Goal: Task Accomplishment & Management: Manage account settings

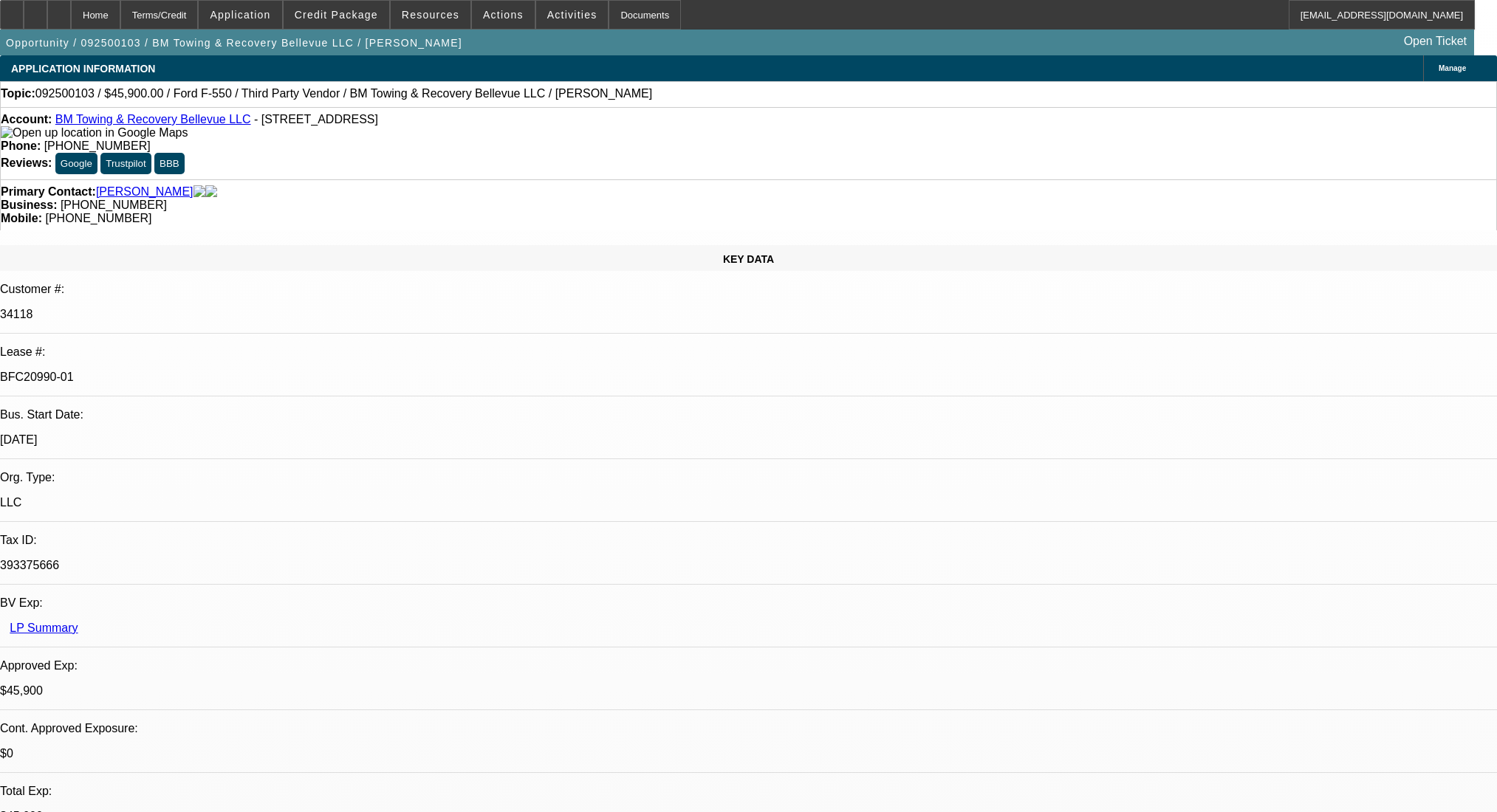
select select "0.15"
select select "2"
select select "0.1"
select select "4"
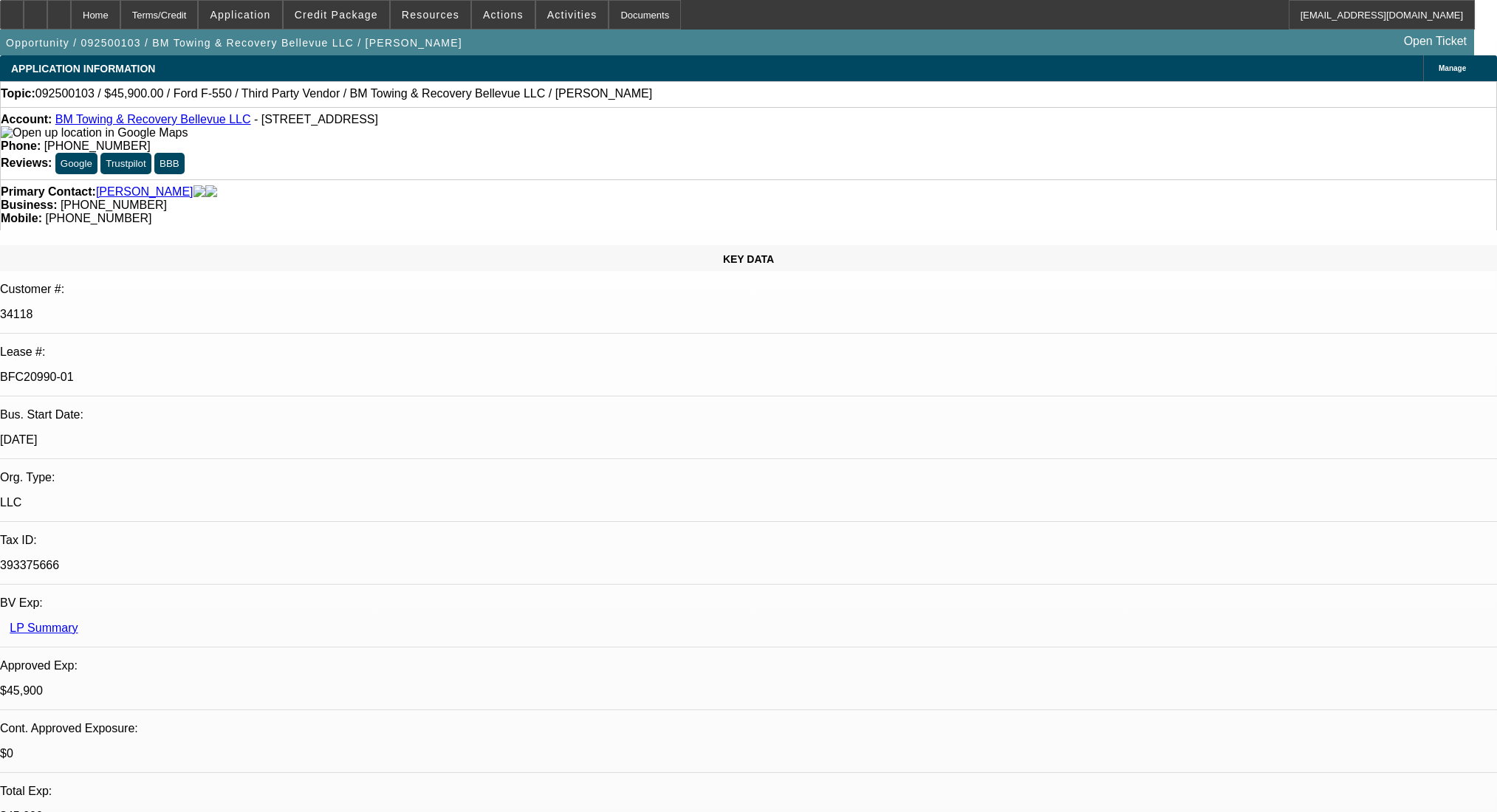
select select "0"
select select "2"
select select "0.1"
select select "4"
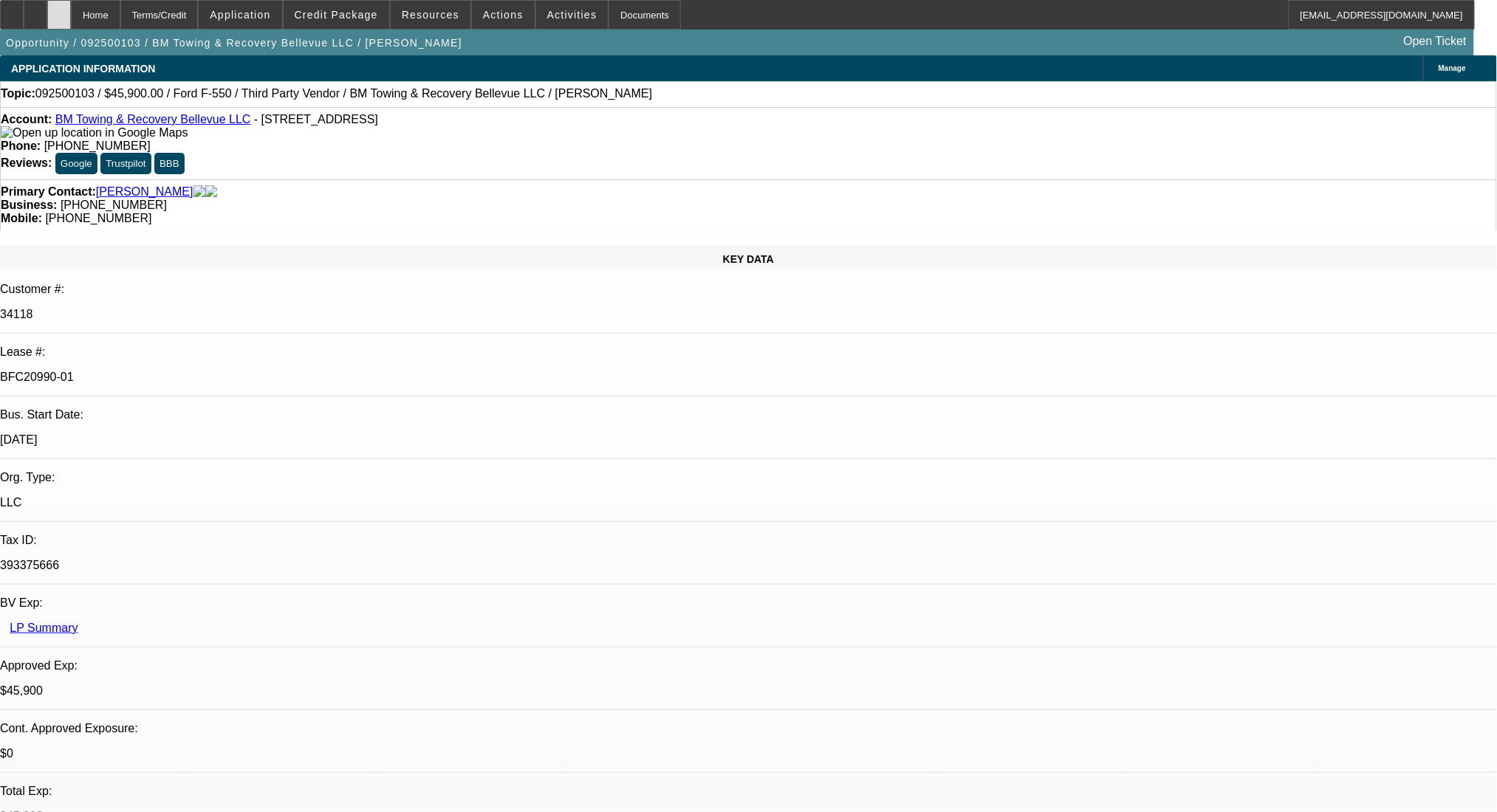
click at [71, 6] on div at bounding box center [58, 15] width 24 height 29
select select "0.15"
select select "2"
select select "0.1"
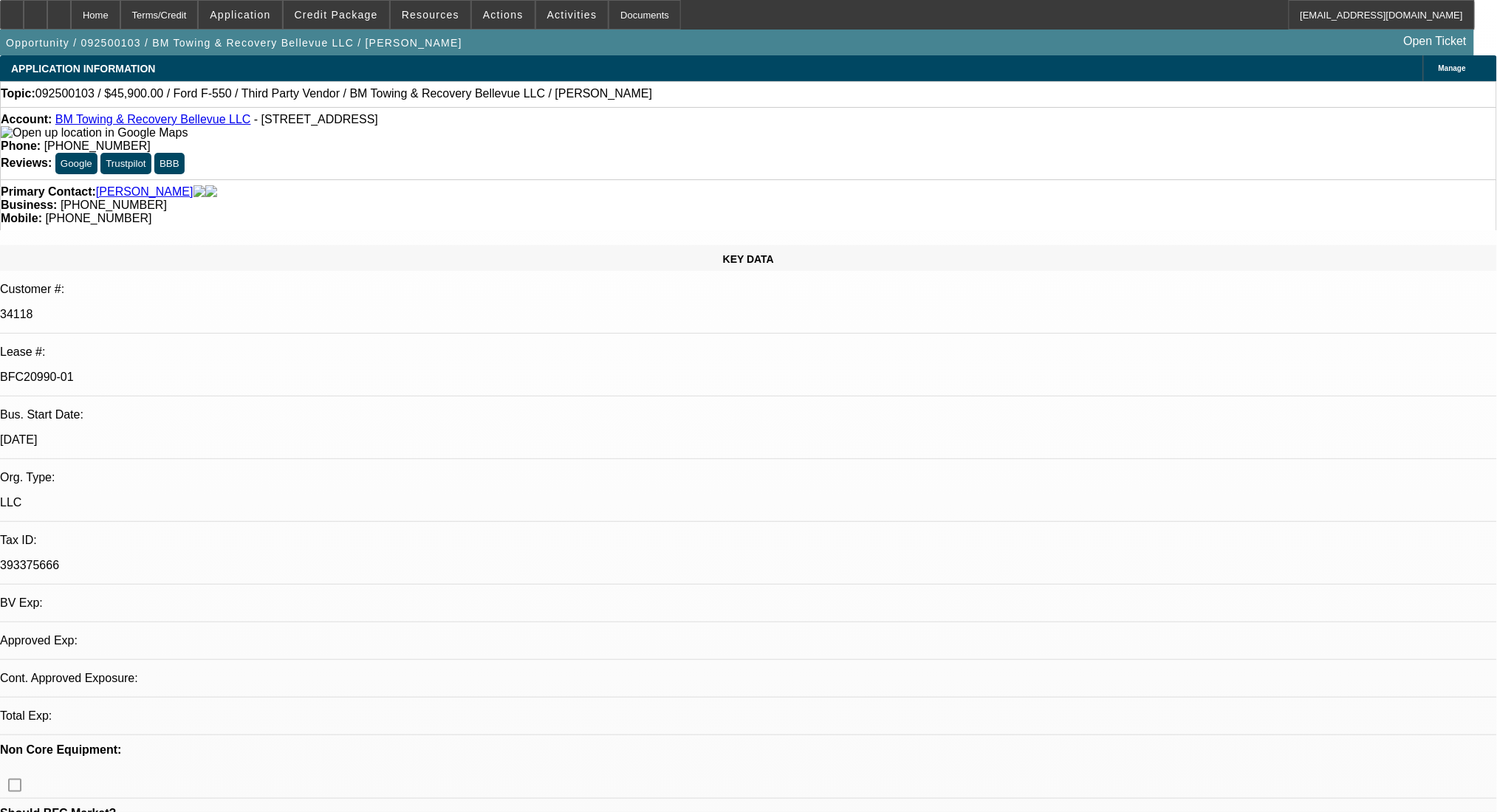
select select "4"
select select "0"
select select "2"
select select "0.1"
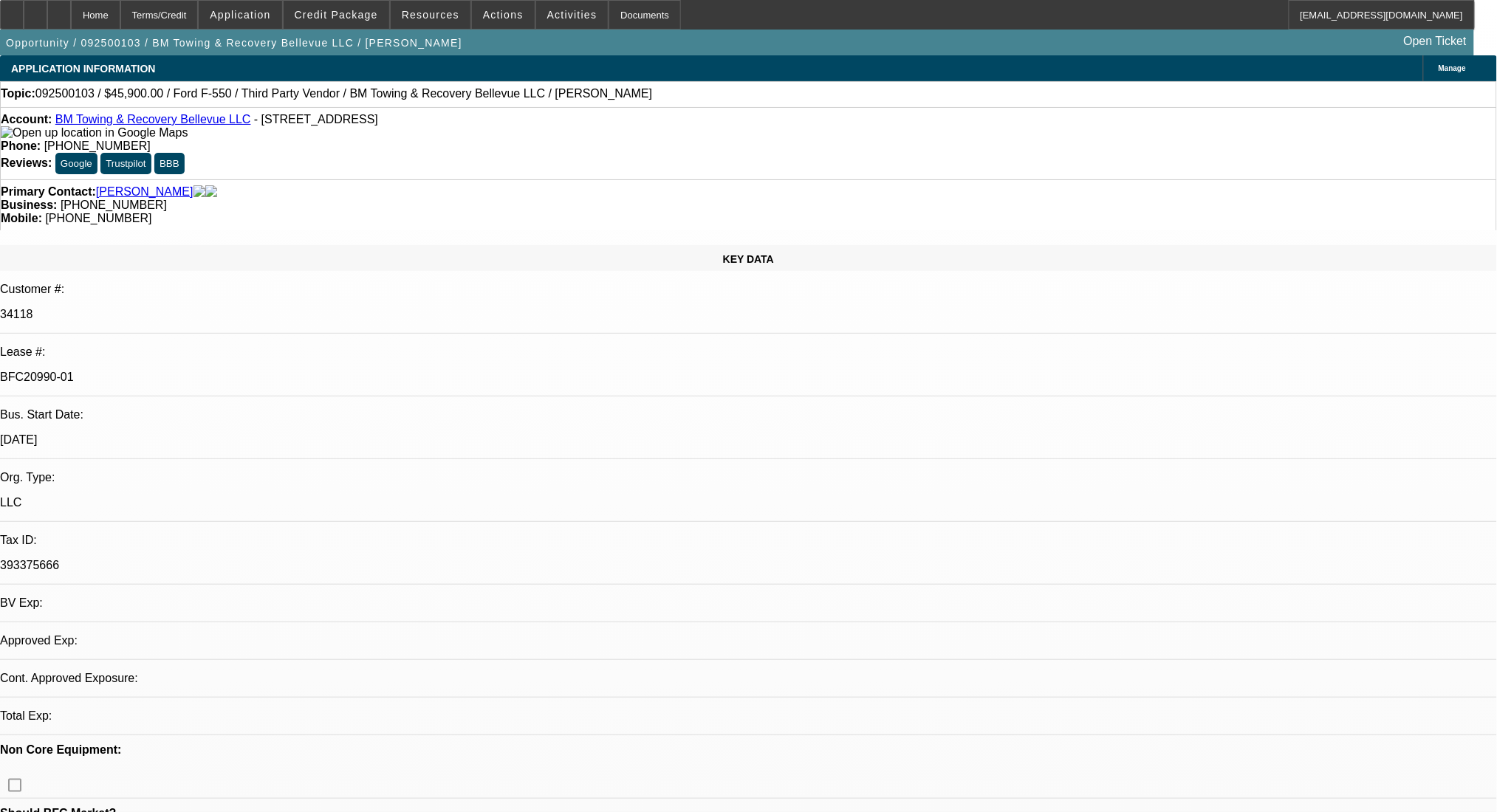
select select "4"
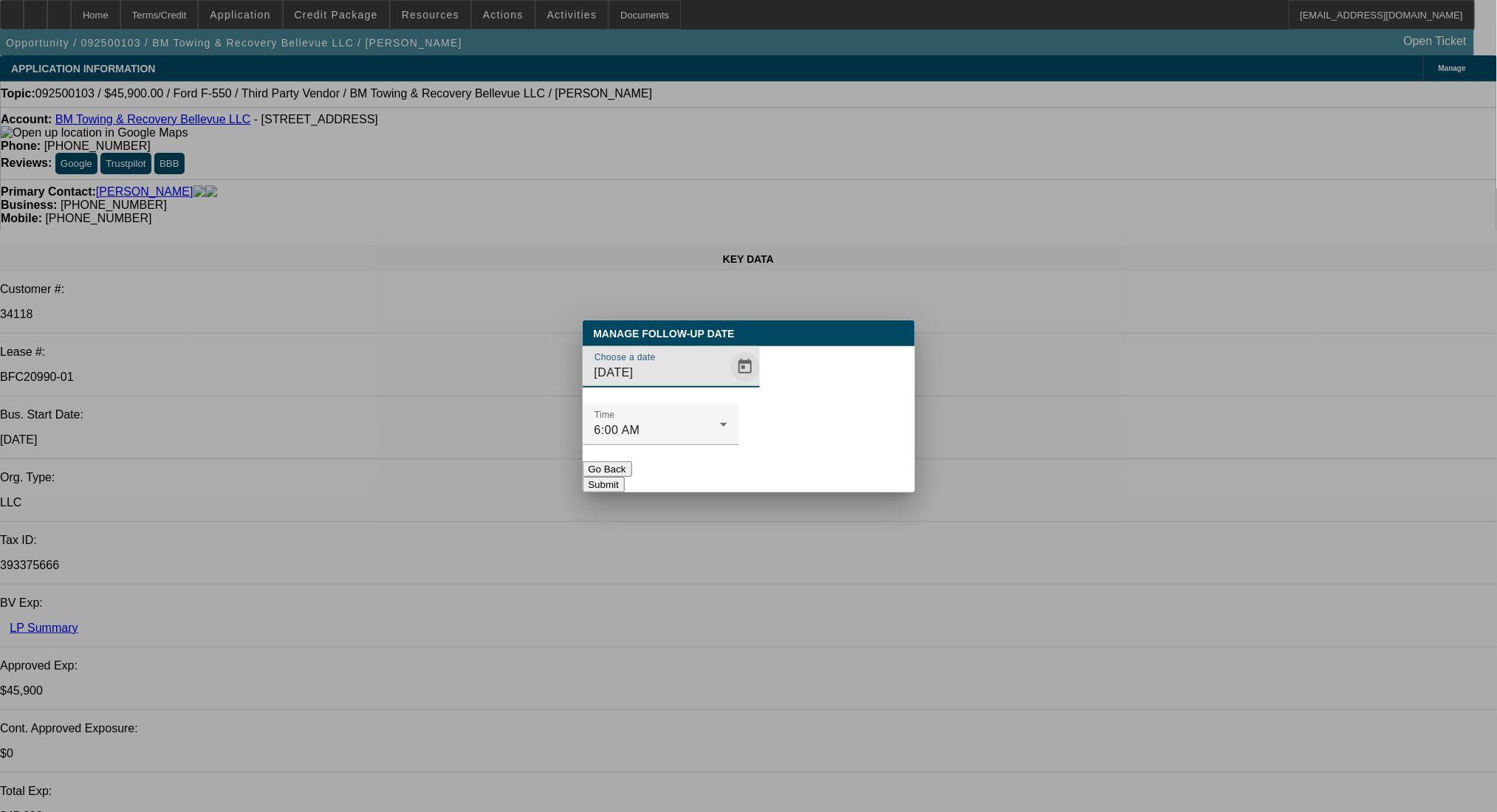
click at [727, 385] on span "Open calendar" at bounding box center [745, 367] width 36 height 36
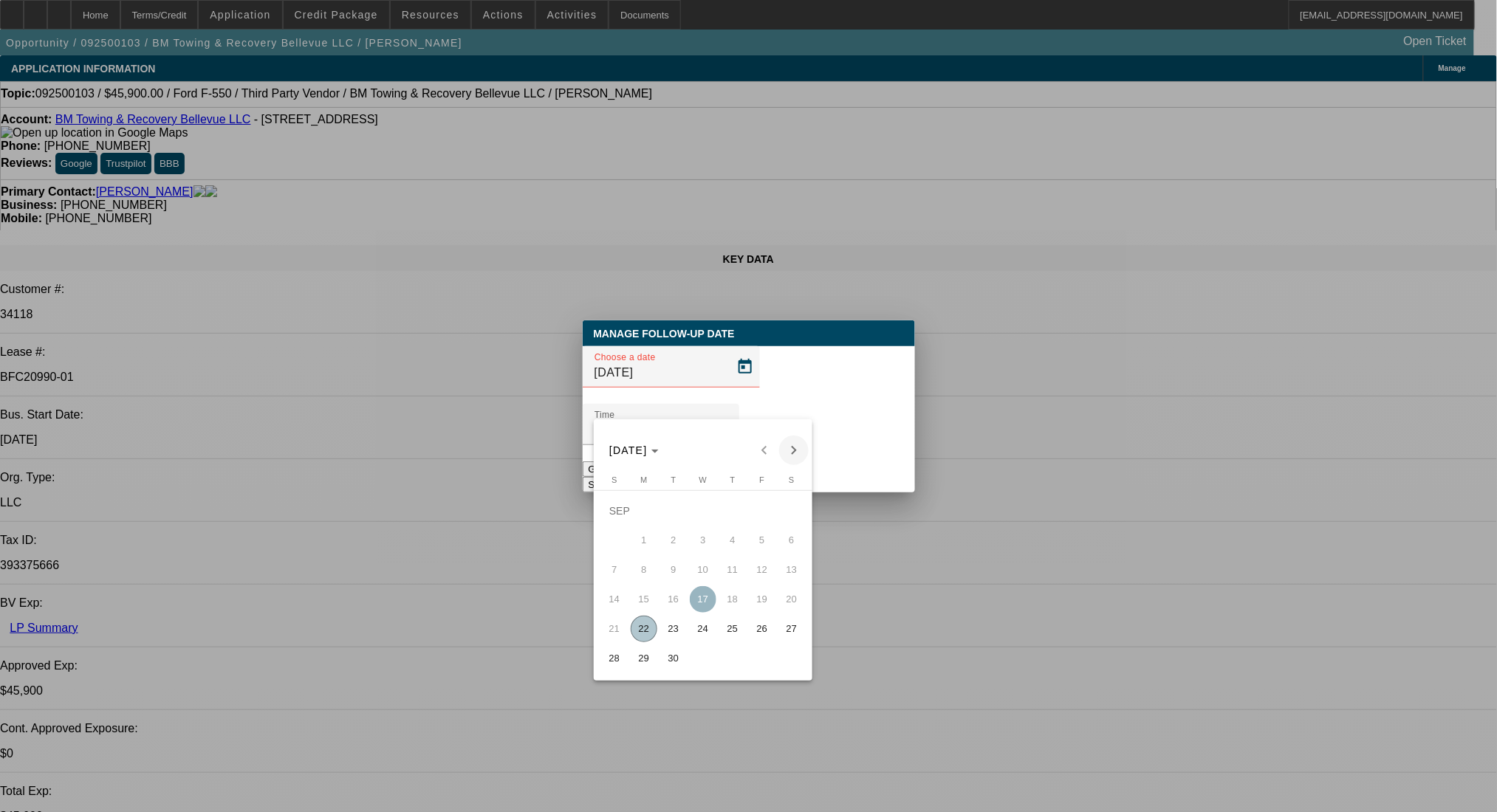
click at [798, 442] on span "Next month" at bounding box center [794, 450] width 29 height 29
click at [688, 608] on button "22" at bounding box center [703, 599] width 29 height 29
type input "10/22/2025"
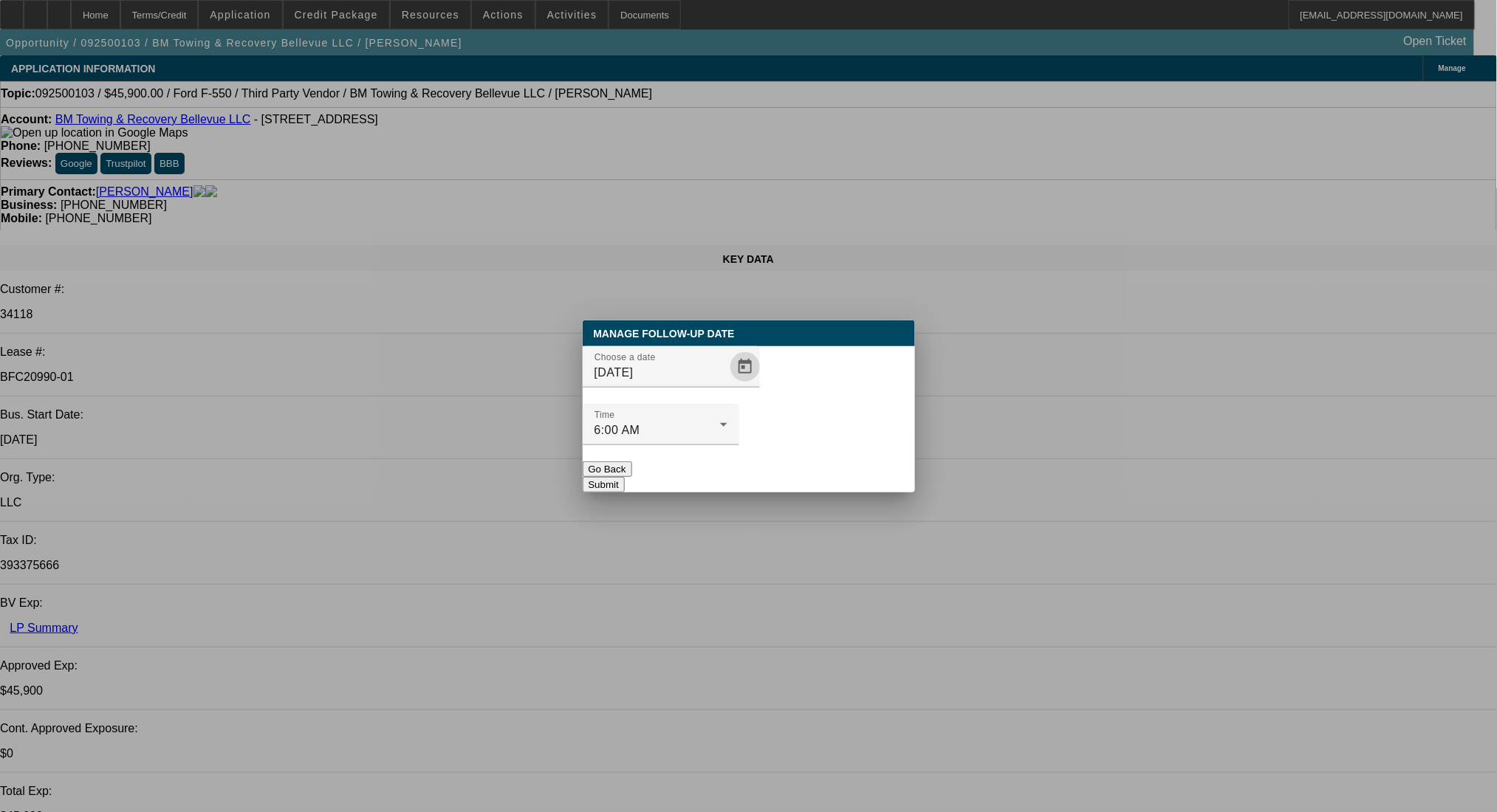
click at [625, 477] on button "Submit" at bounding box center [604, 484] width 42 height 15
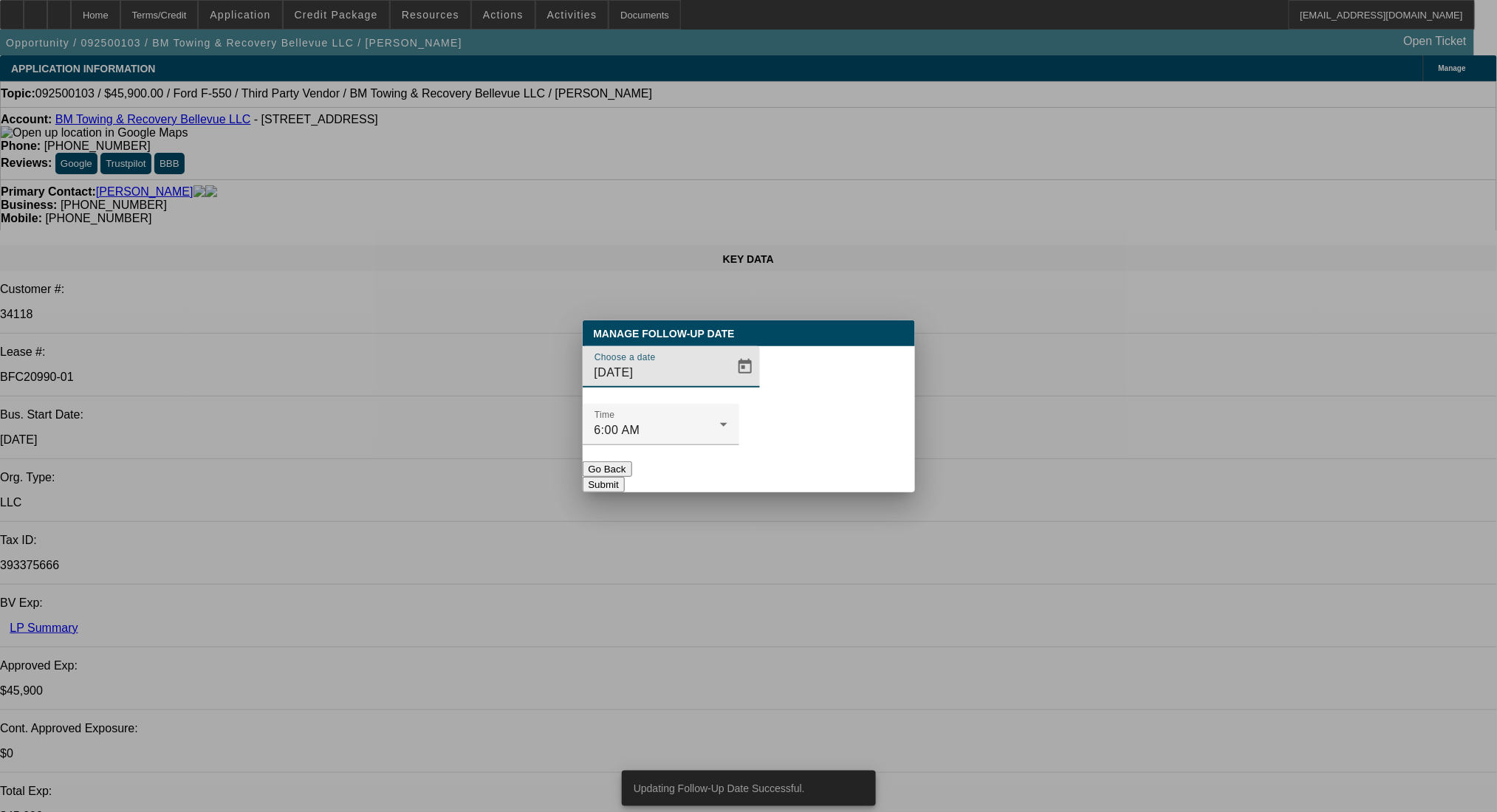
click at [625, 477] on button "Submit" at bounding box center [604, 484] width 42 height 15
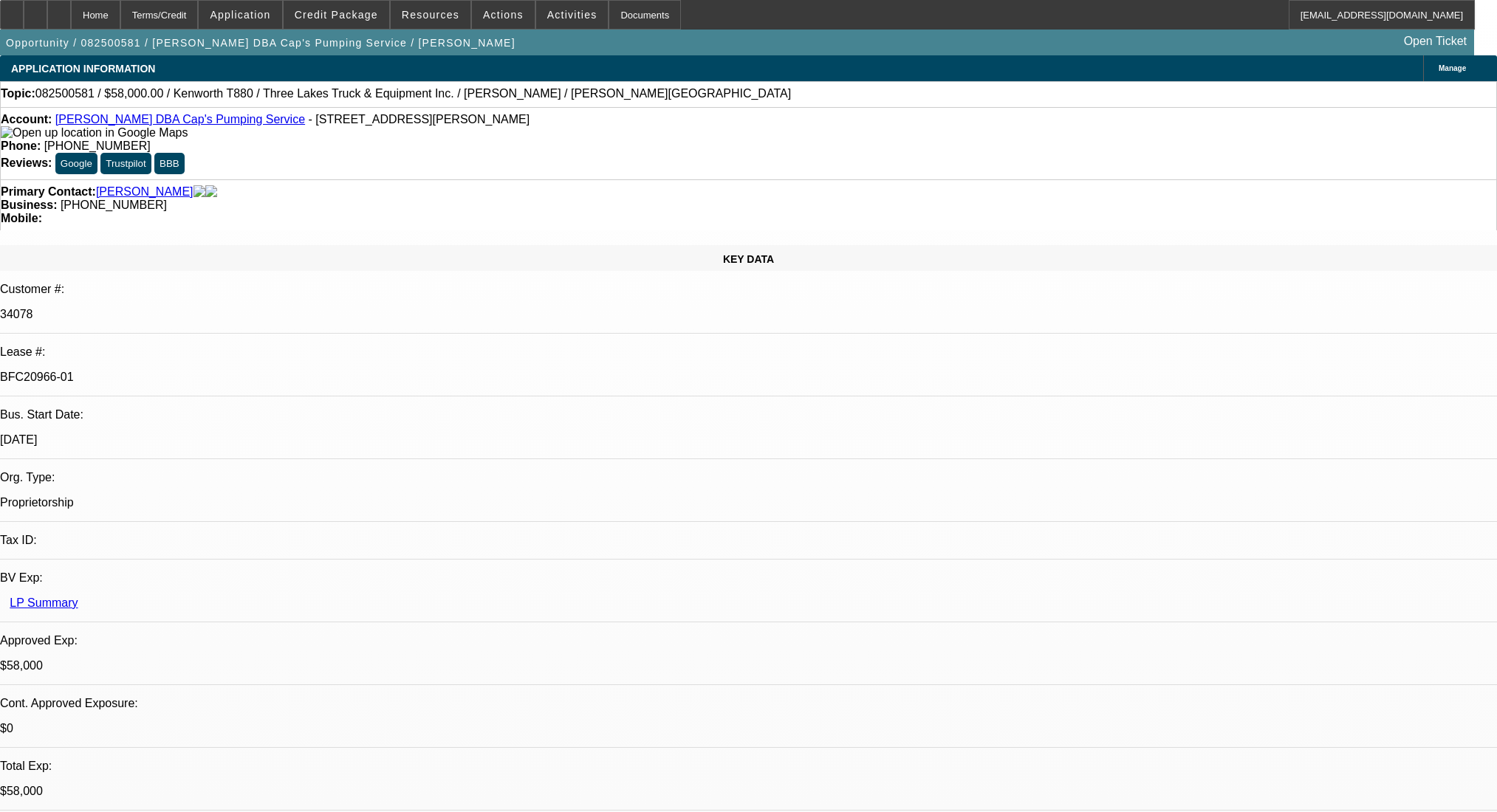
select select "0"
select select "9"
select select "0"
select select "6"
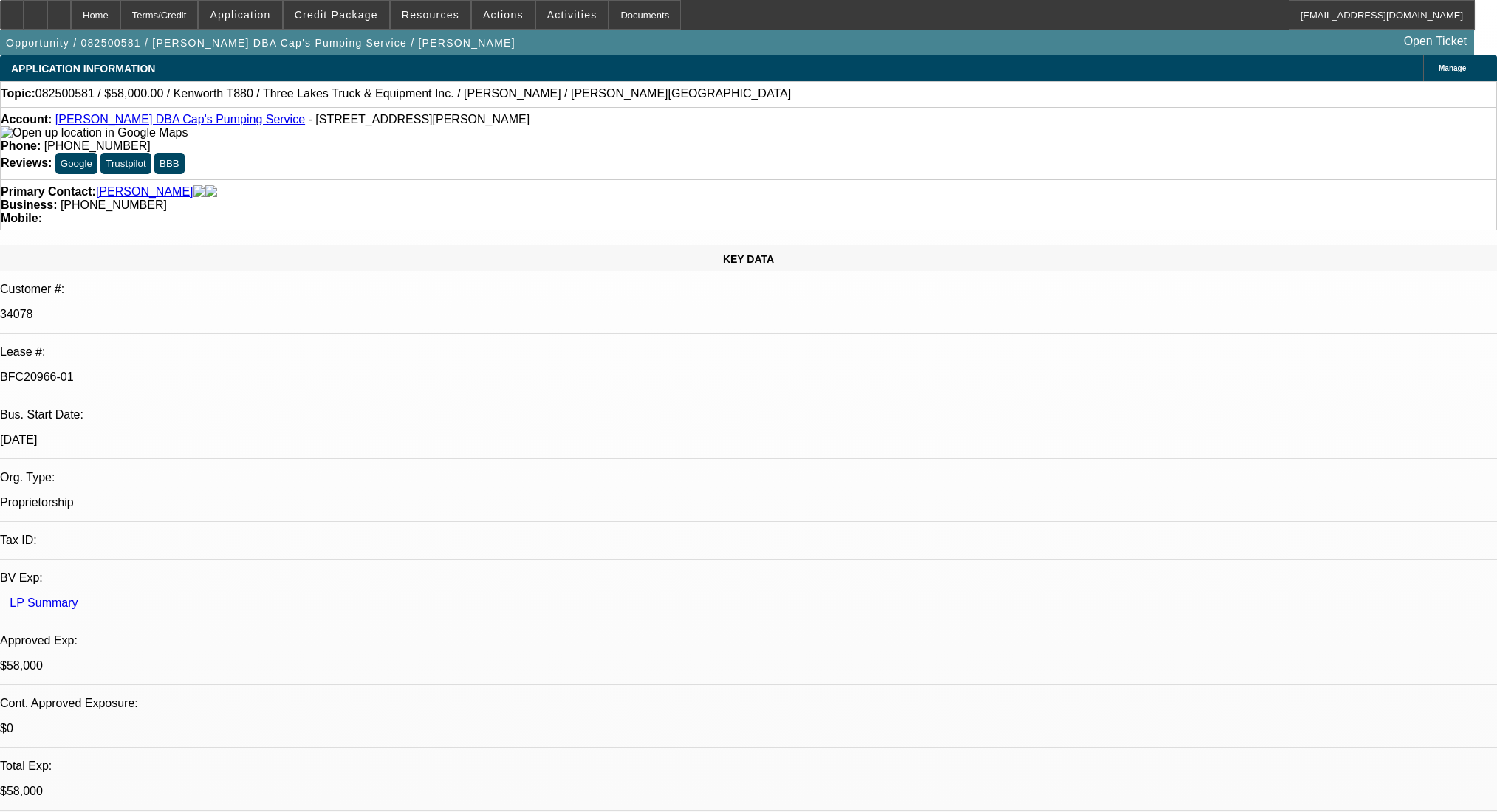
select select "0"
select select "9"
select select "0"
select select "6"
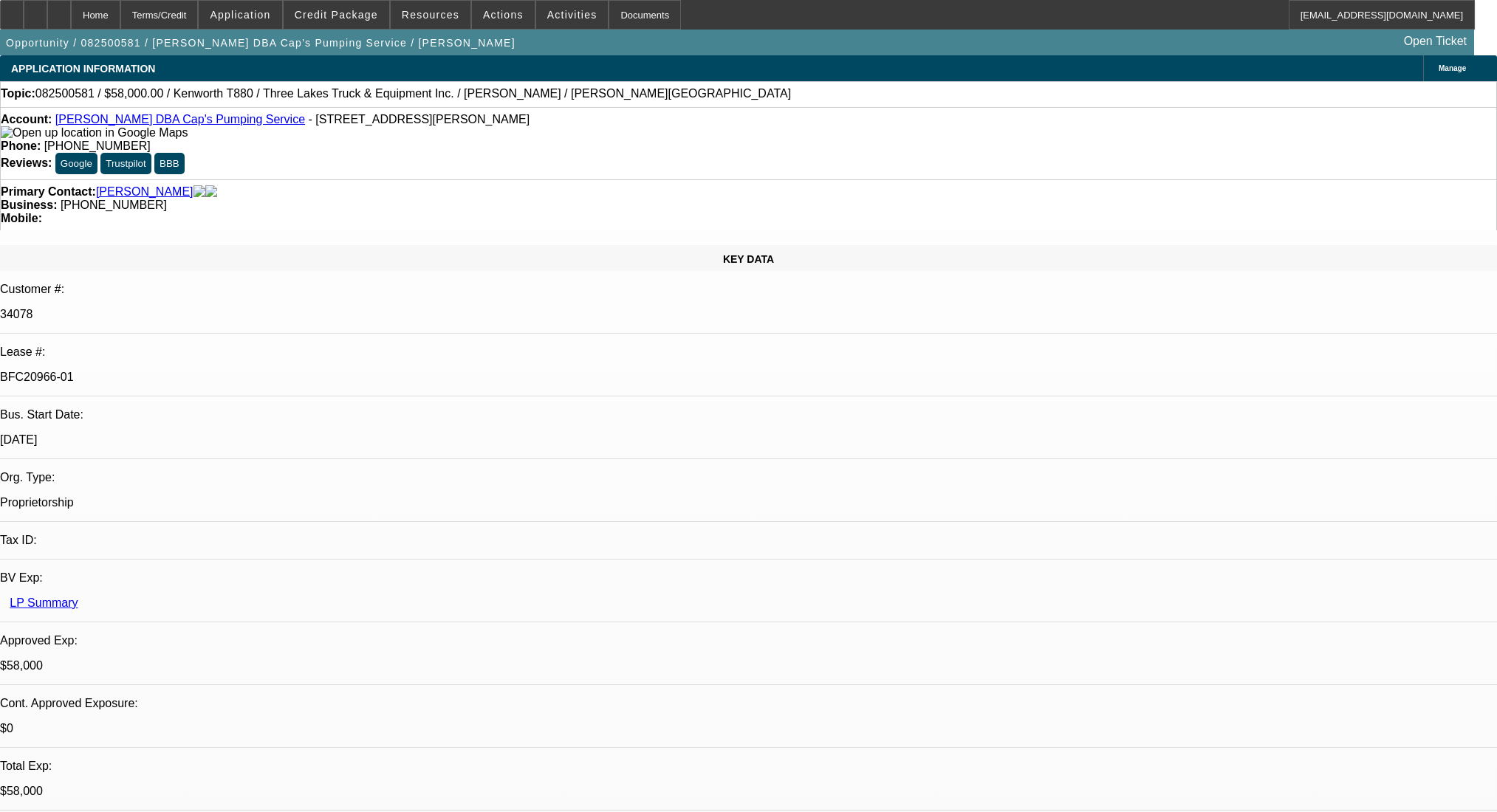
select select "0"
select select "9"
select select "0.1"
select select "4"
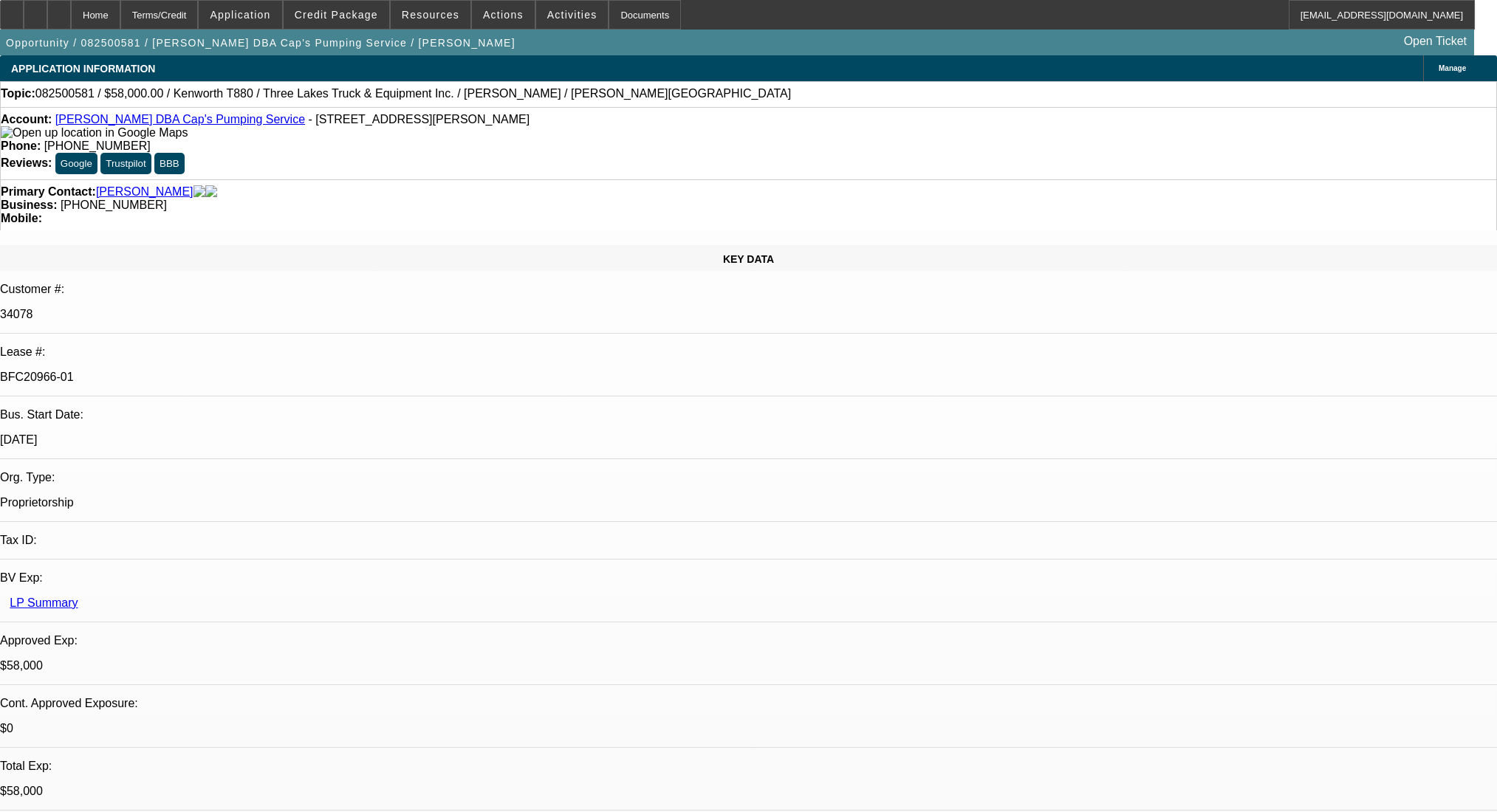
select select "0"
select select "0.1"
select select "4"
click at [24, 7] on div at bounding box center [11, 15] width 24 height 29
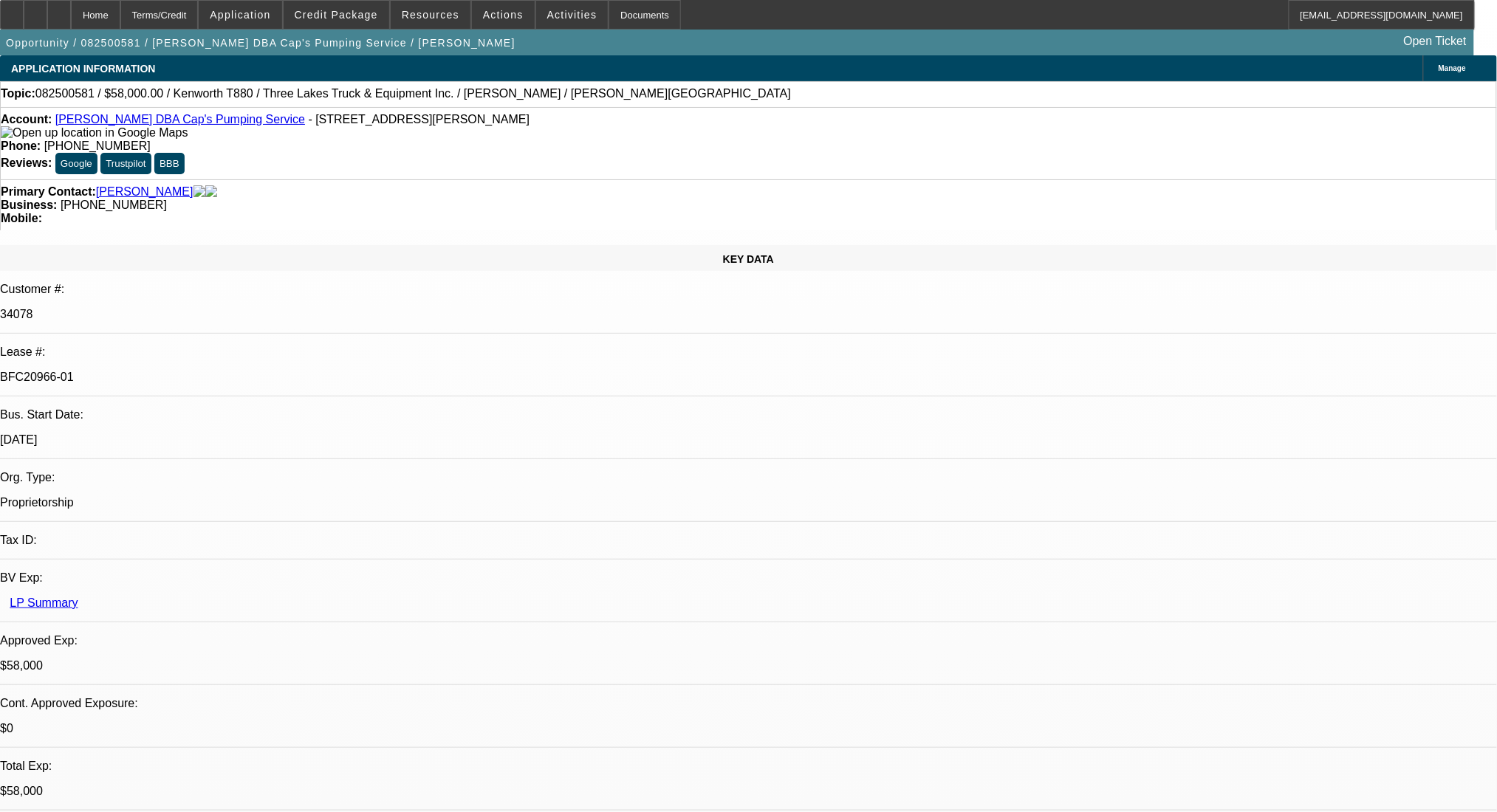
drag, startPoint x: 1084, startPoint y: 59, endPoint x: 1048, endPoint y: 67, distance: 36.9
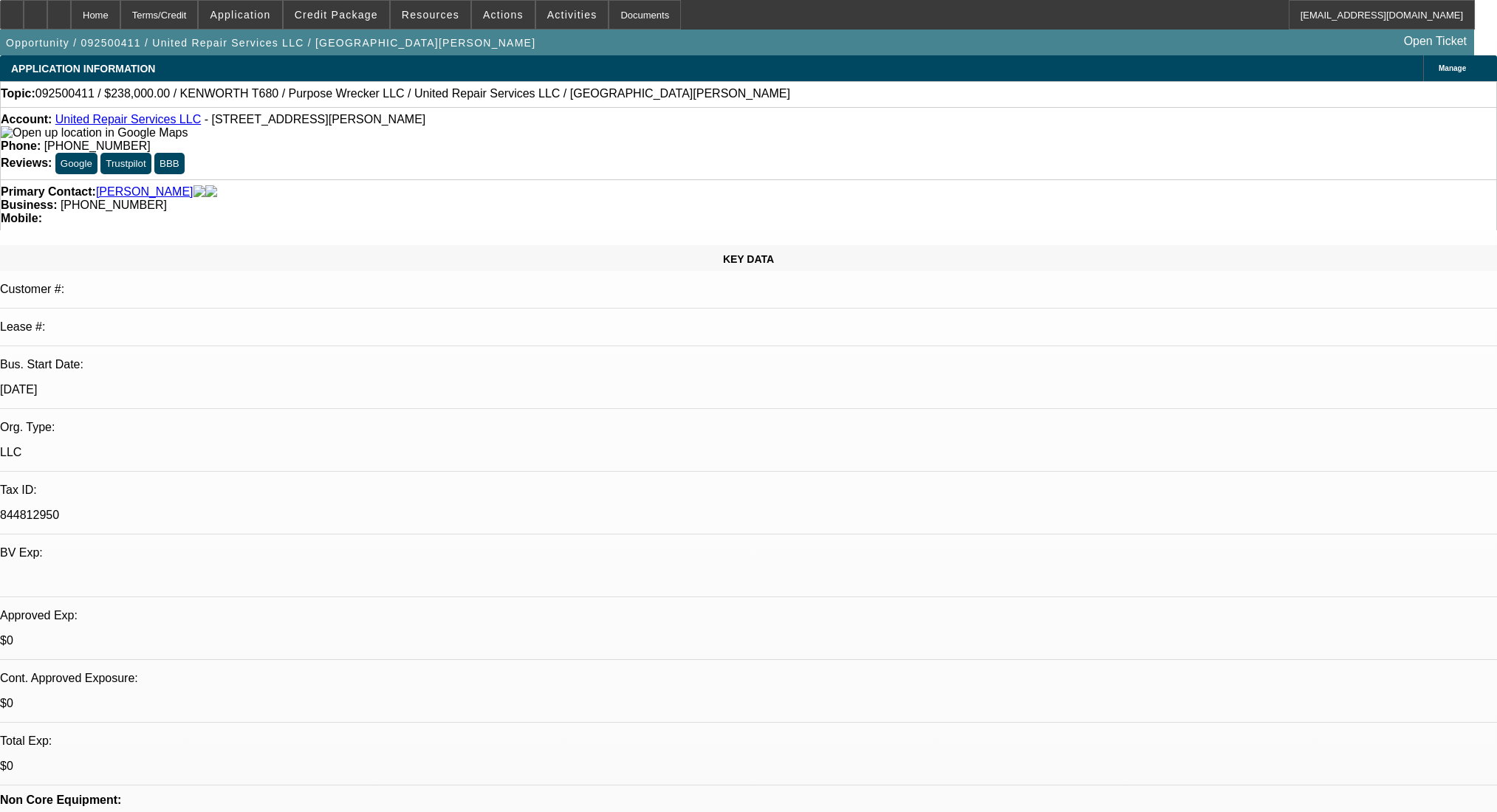
select select "0"
select select "2"
select select "0.1"
select select "4"
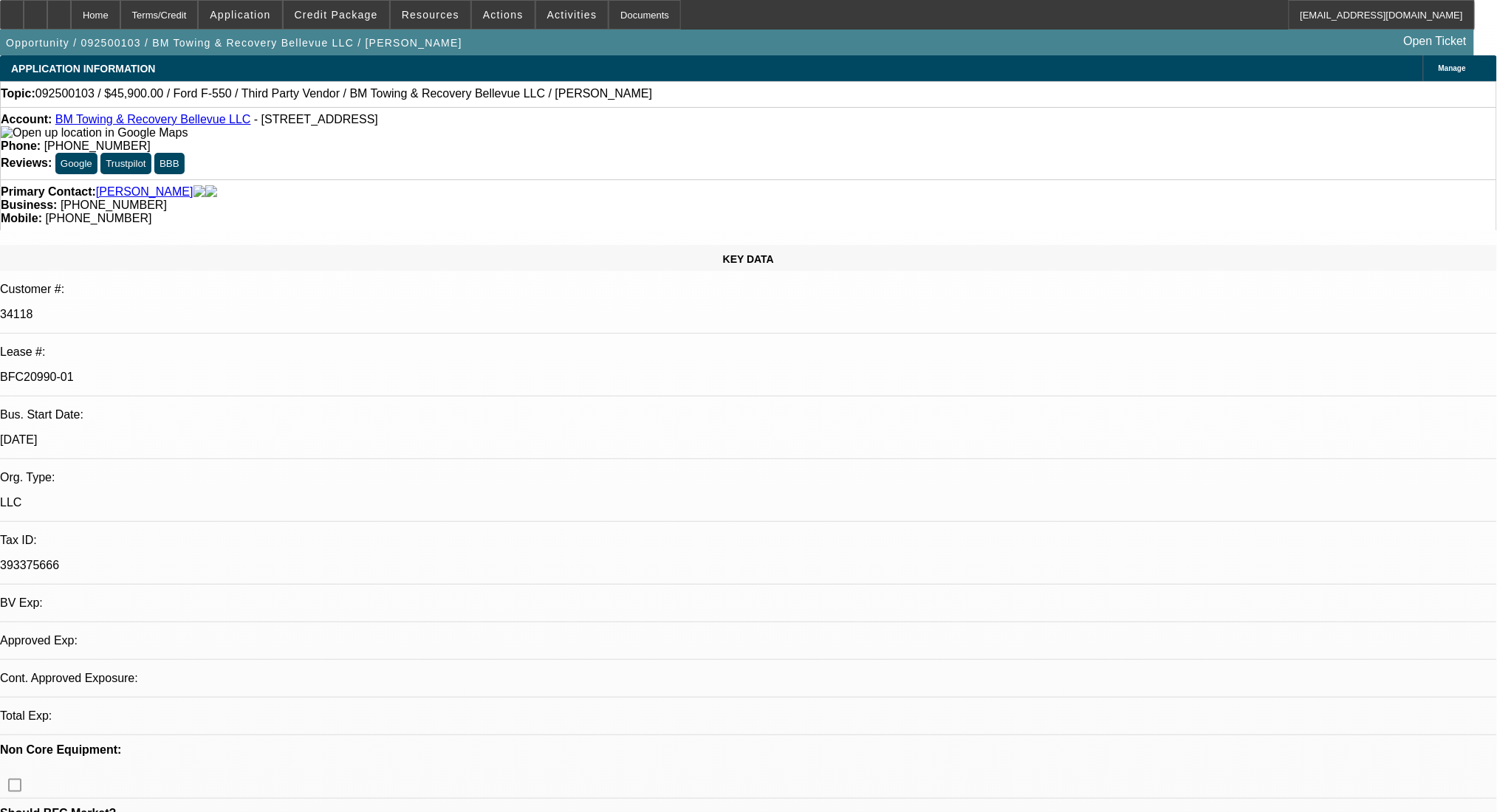
select select "0.15"
select select "2"
select select "0.1"
select select "0"
select select "2"
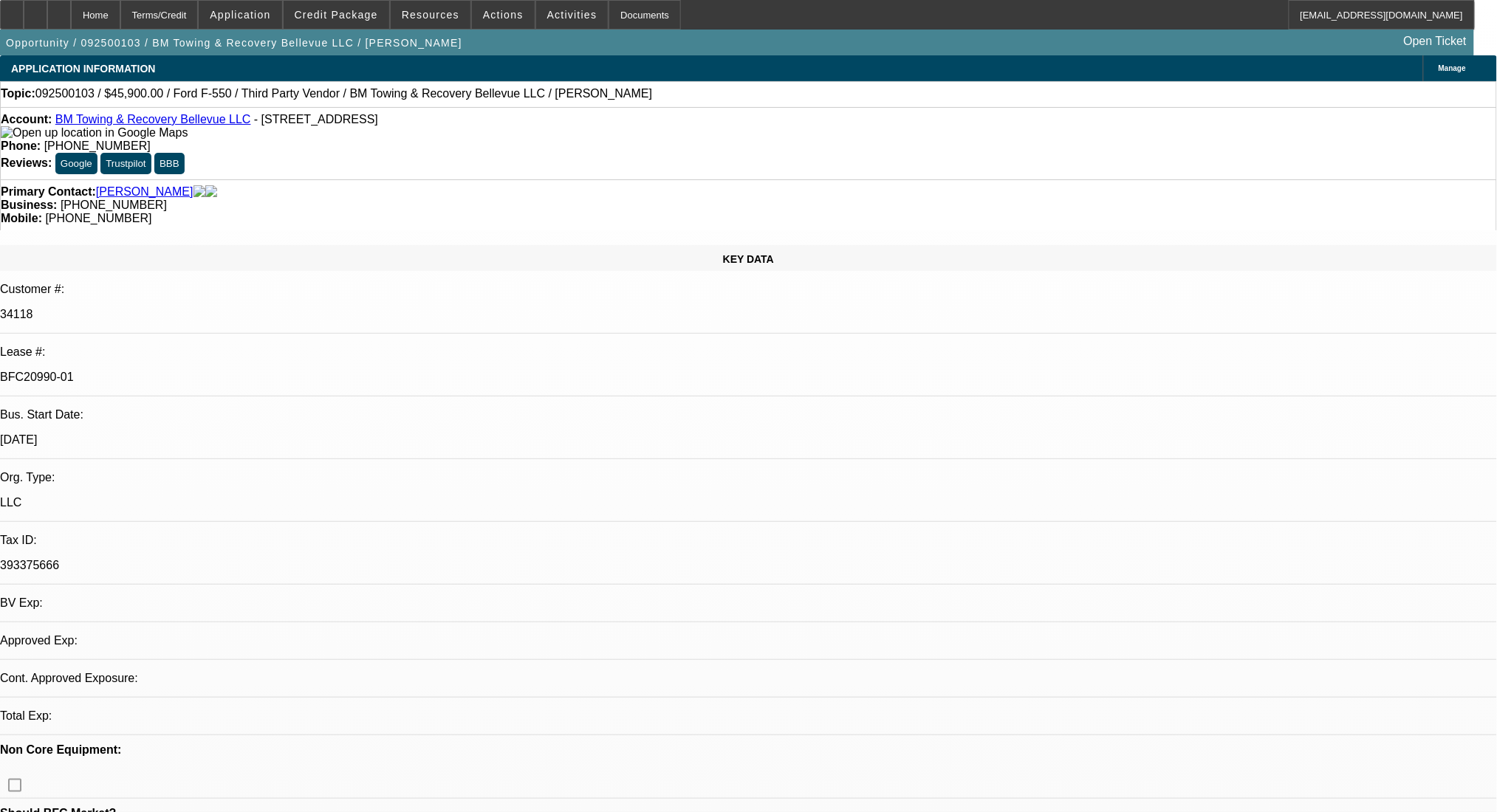
select select "0.1"
select select "1"
select select "2"
select select "1"
select select "2"
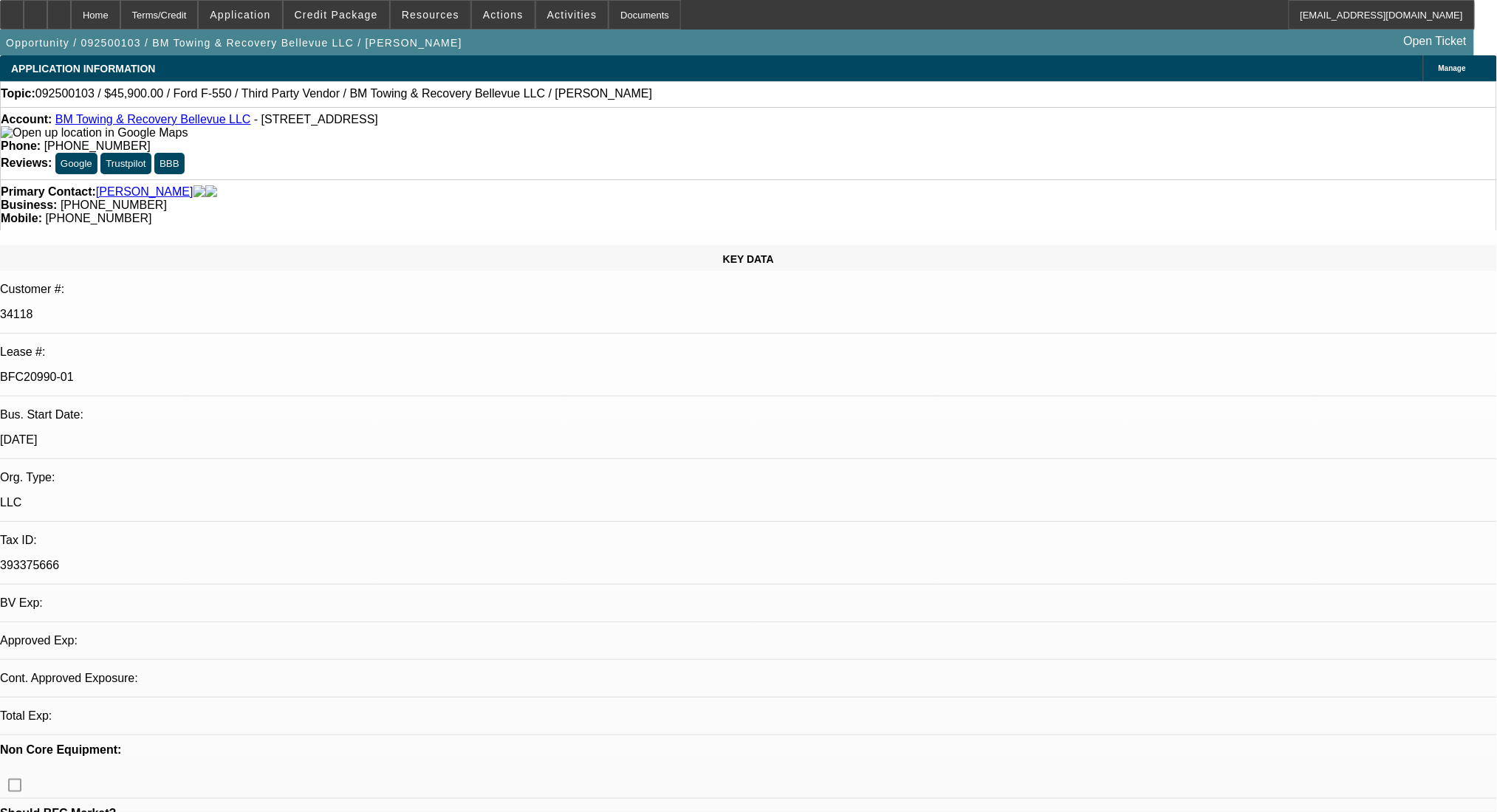
select select "4"
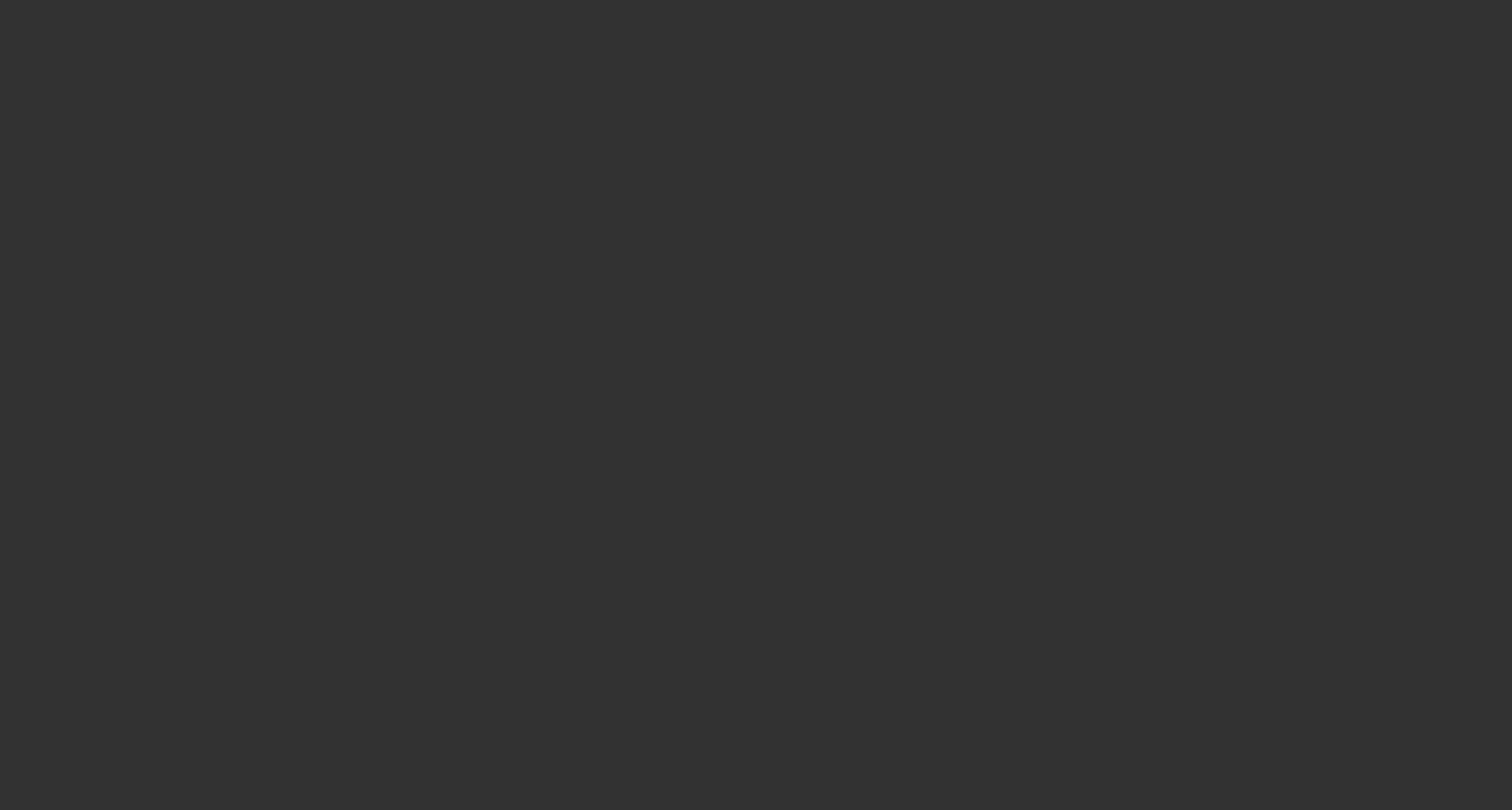
select select "0"
select select "9"
select select "0"
select select "6"
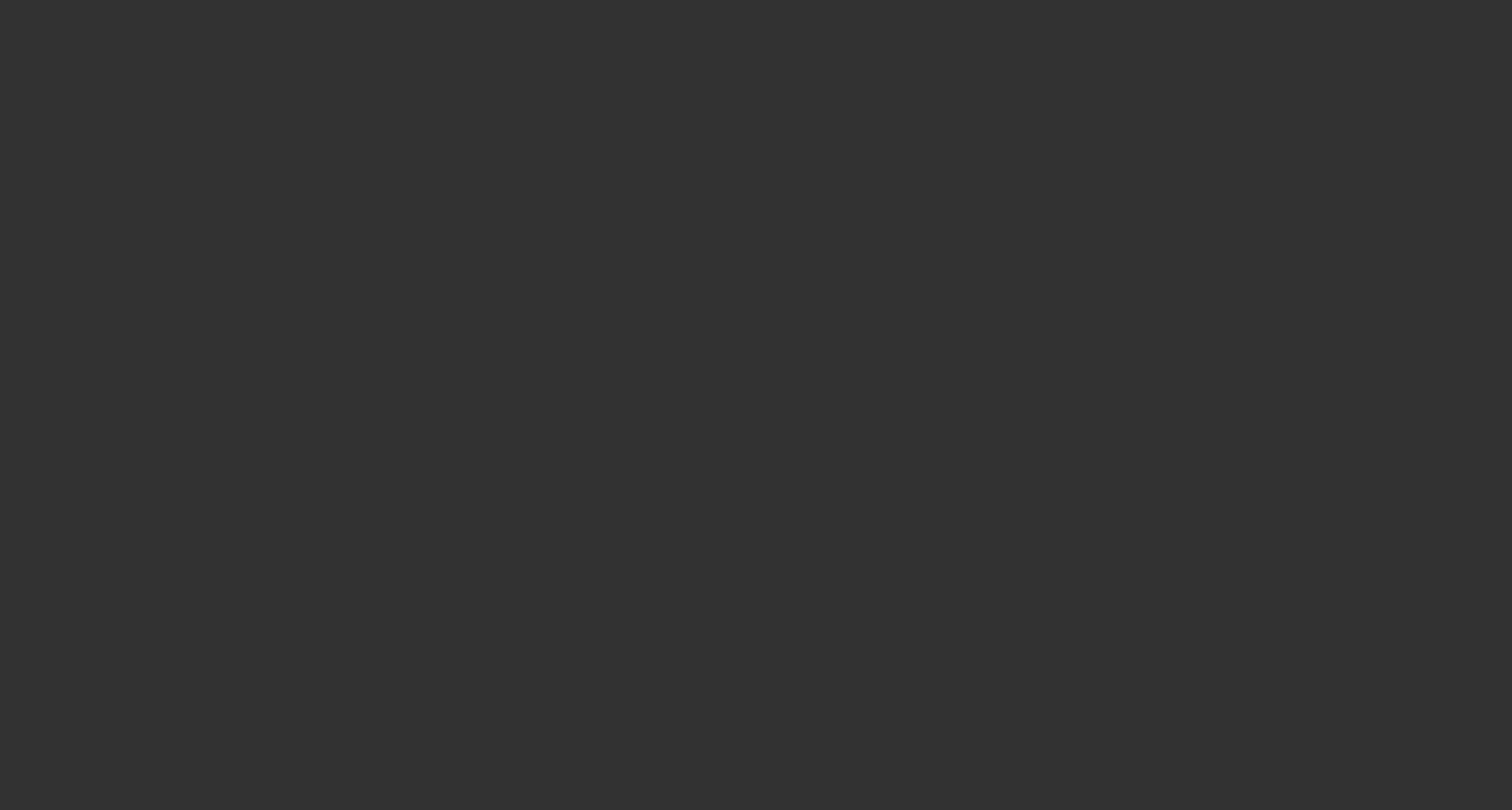
select select "0"
select select "9"
select select "0"
select select "6"
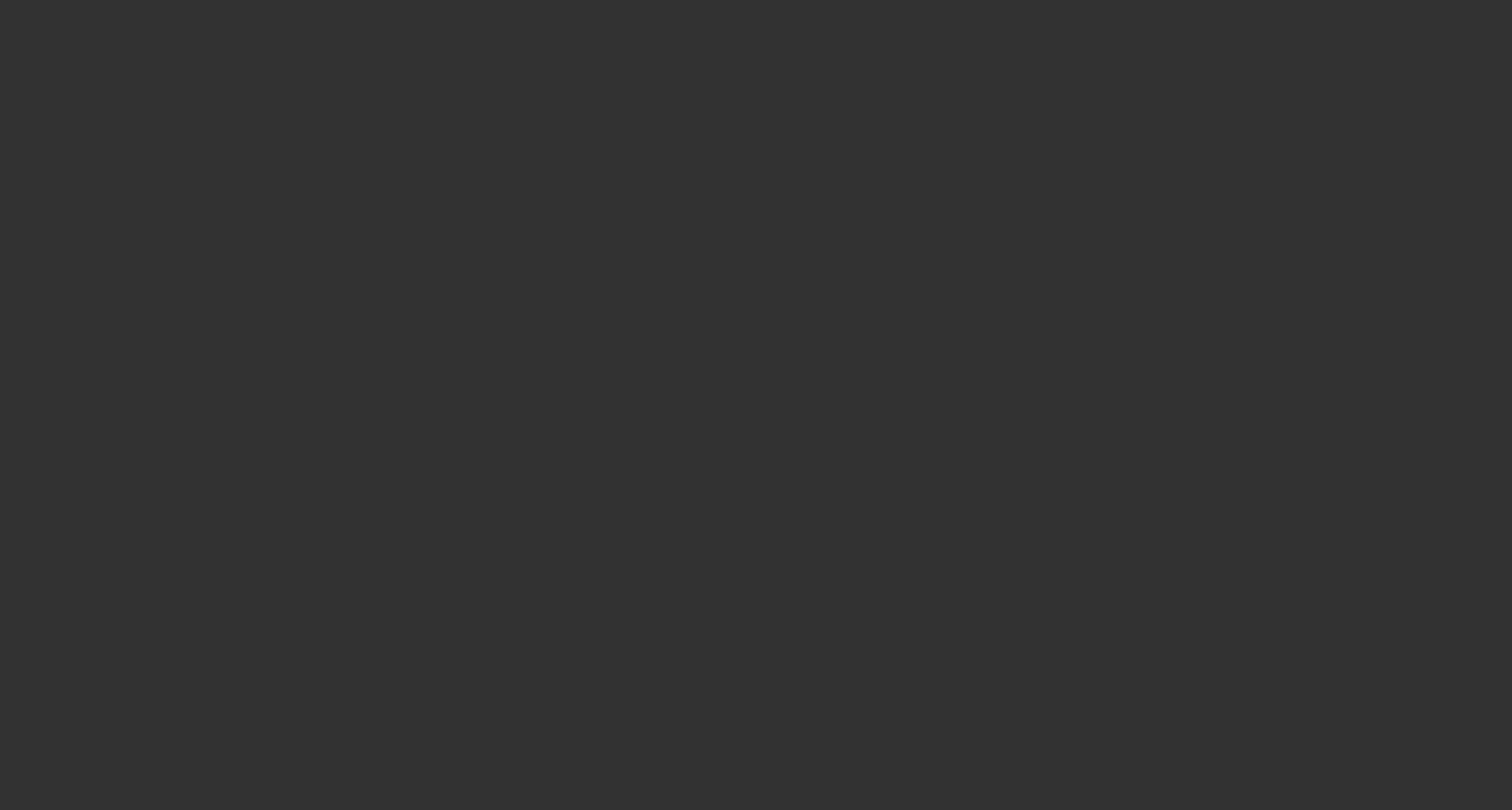
select select "0"
select select "9"
select select "0.1"
select select "4"
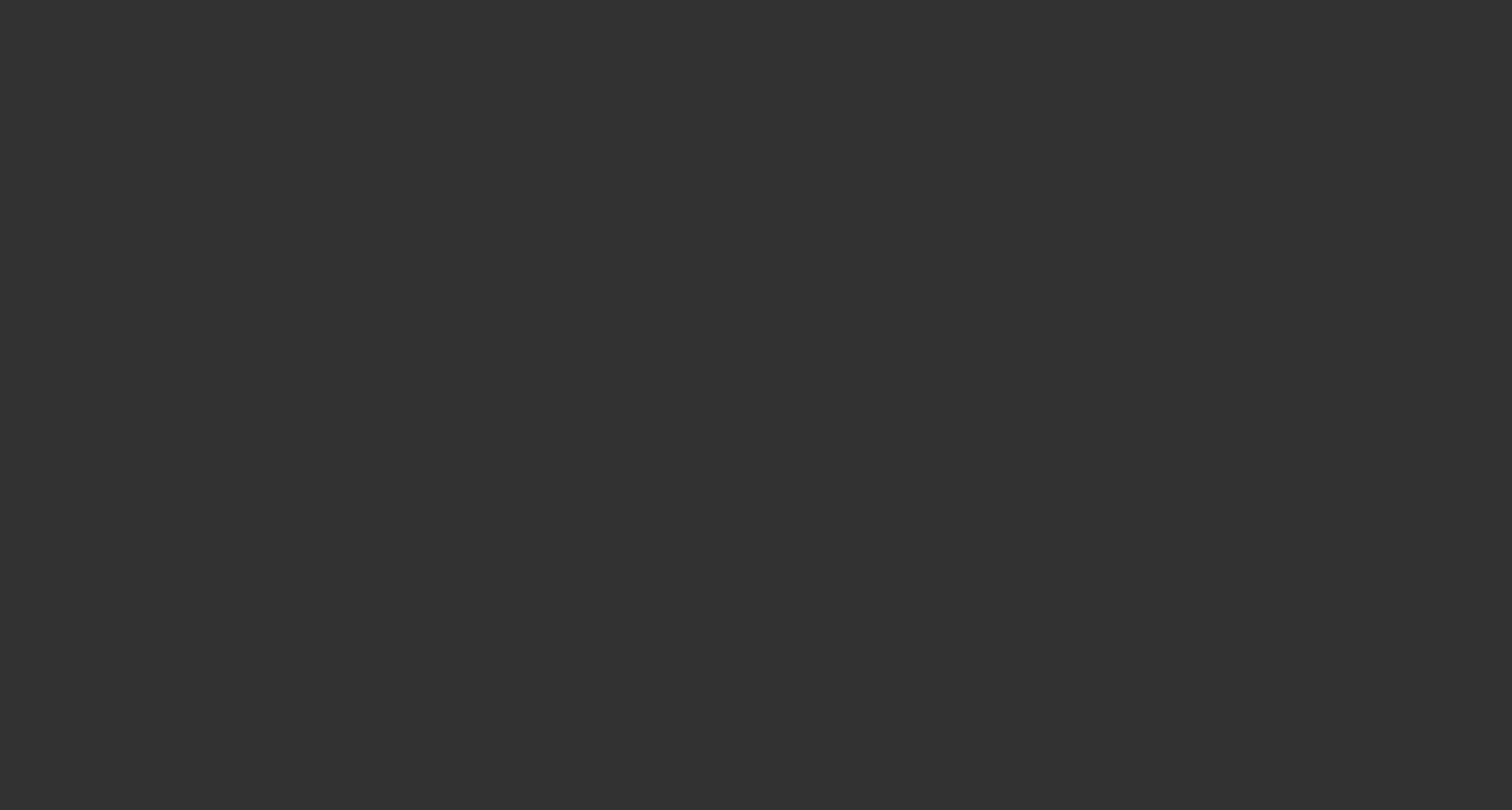
select select "0"
select select "0.1"
select select "4"
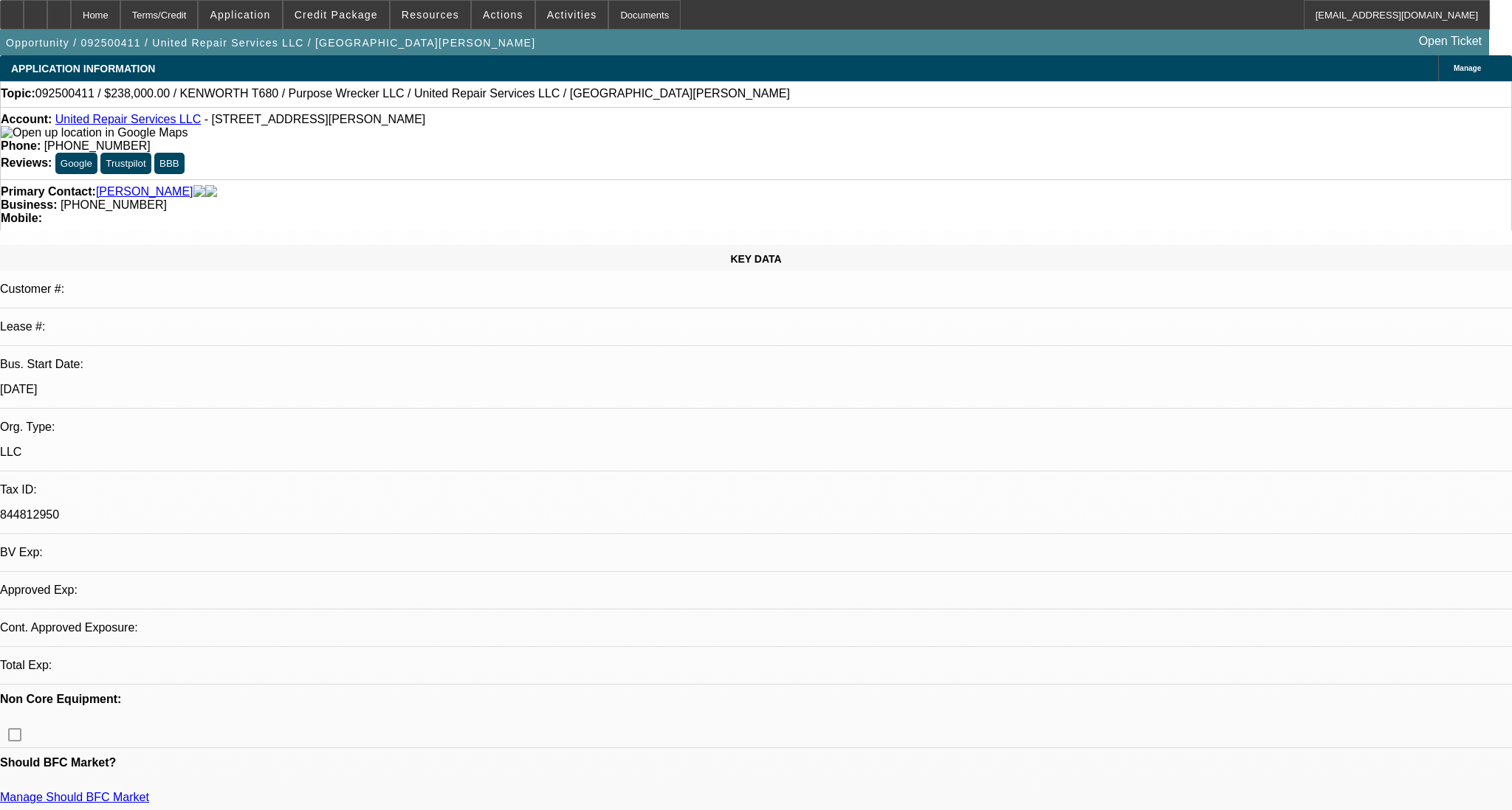
select select "0"
select select "2"
select select "0.1"
select select "4"
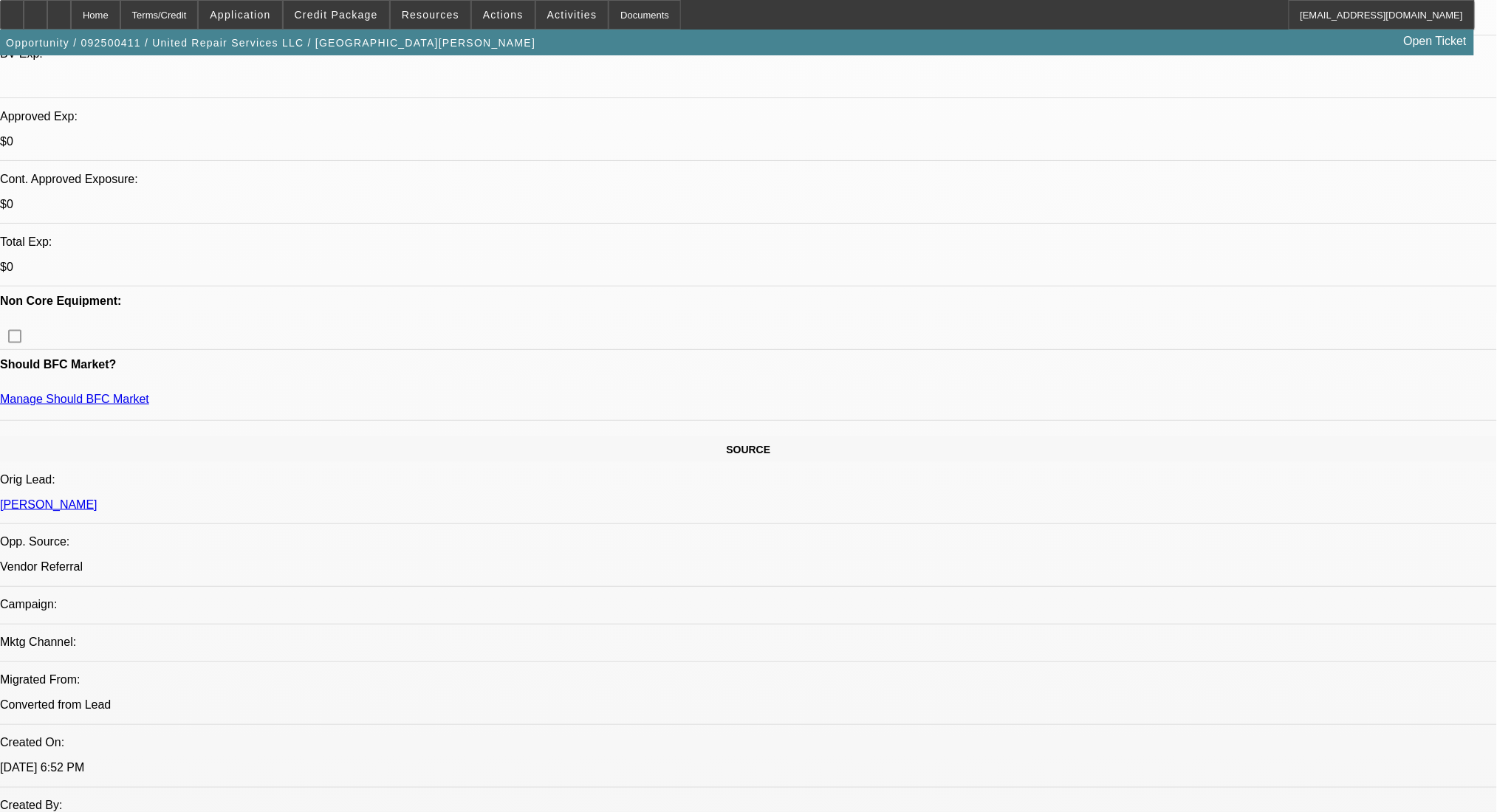
scroll to position [491, 0]
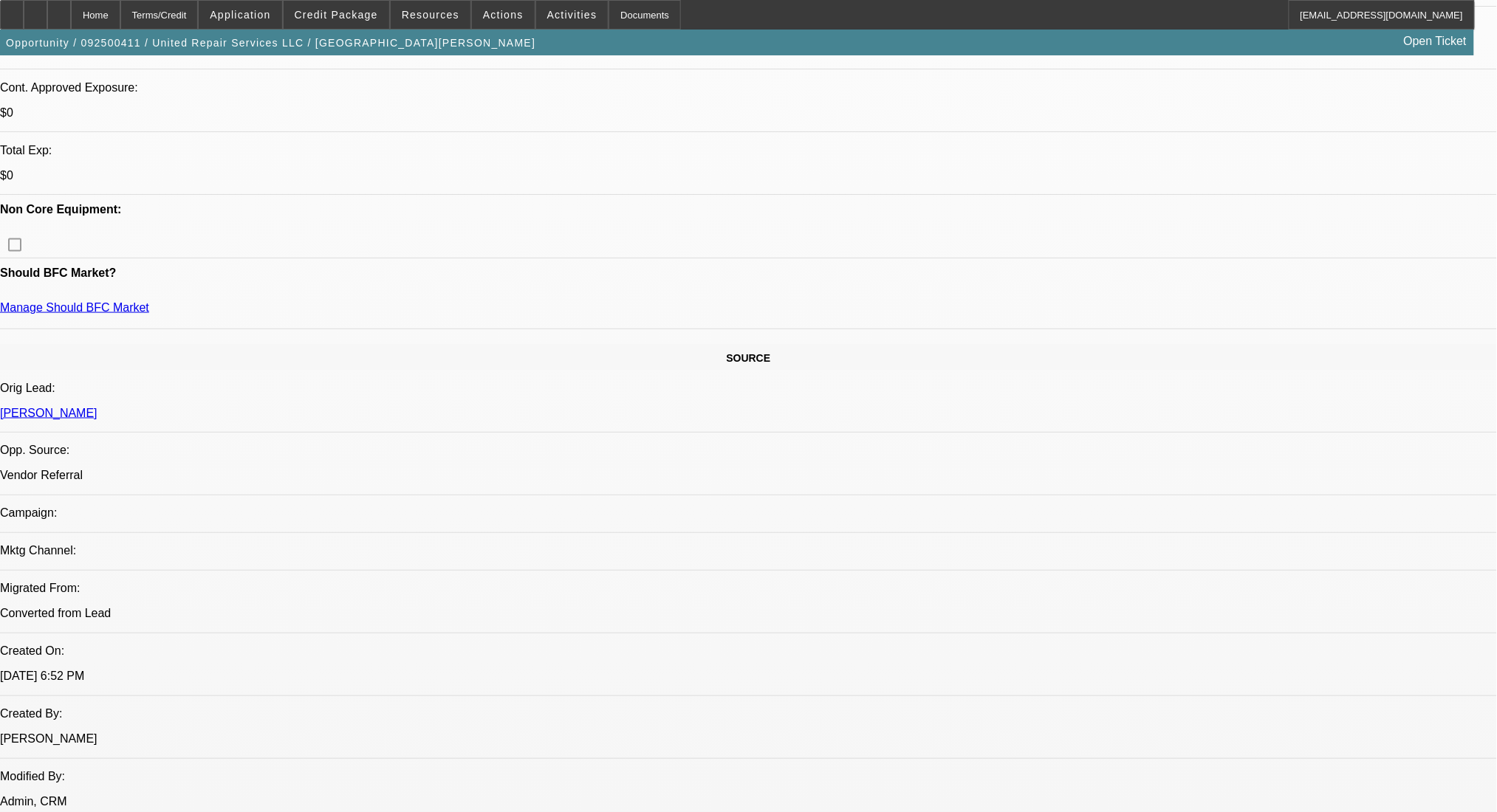
scroll to position [0, 0]
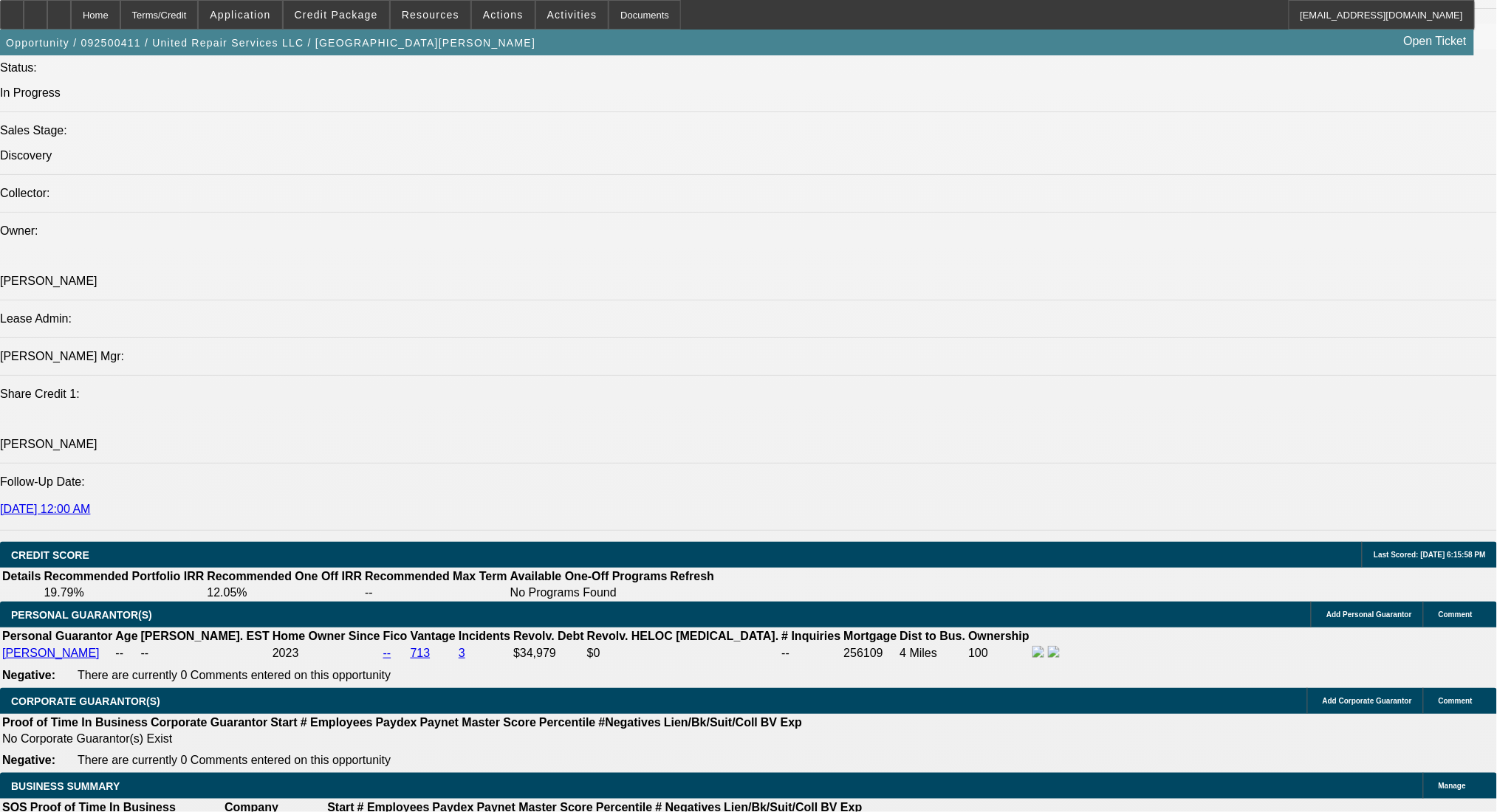
scroll to position [1574, 0]
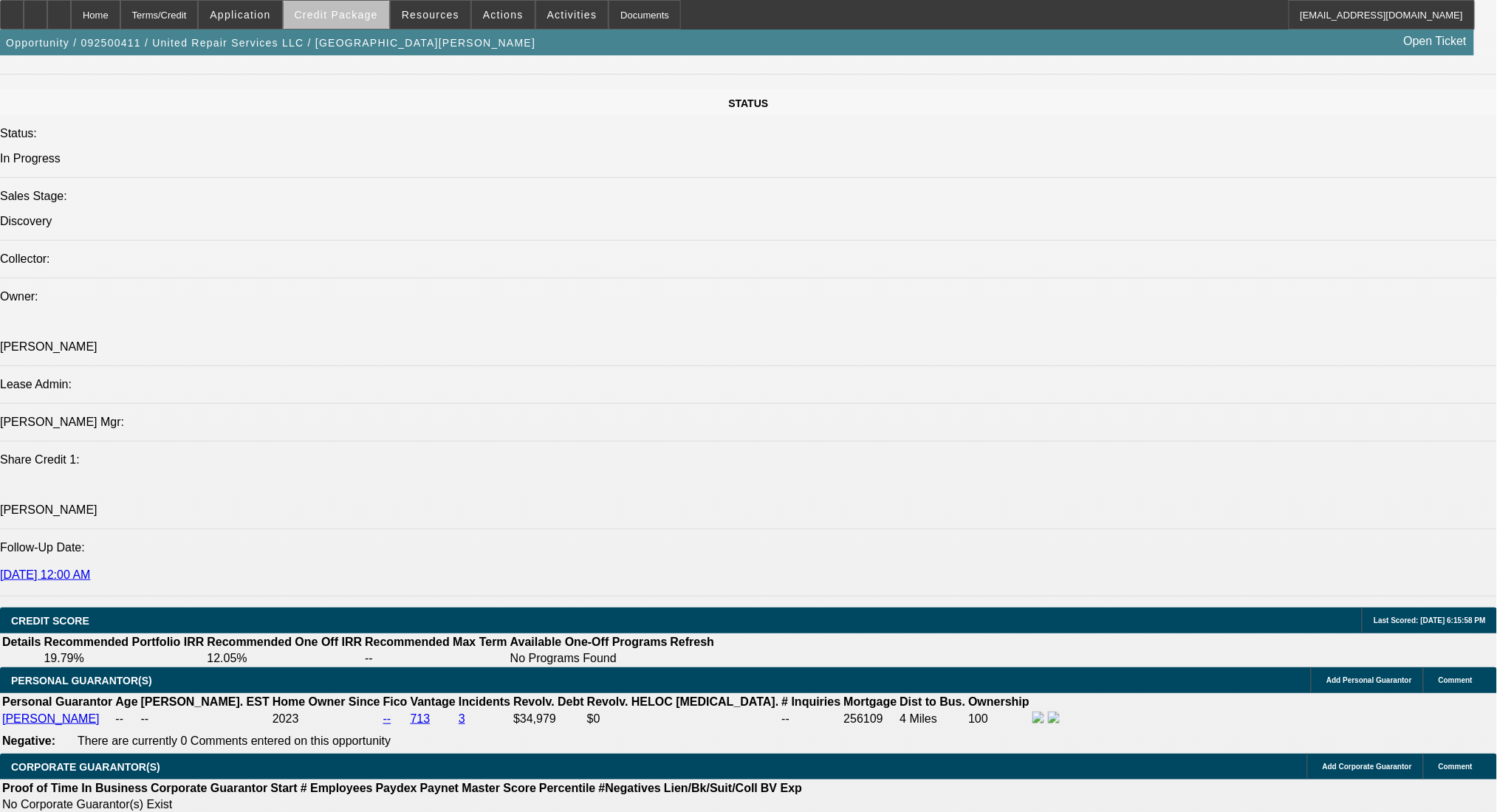
click at [370, 24] on span at bounding box center [336, 15] width 106 height 36
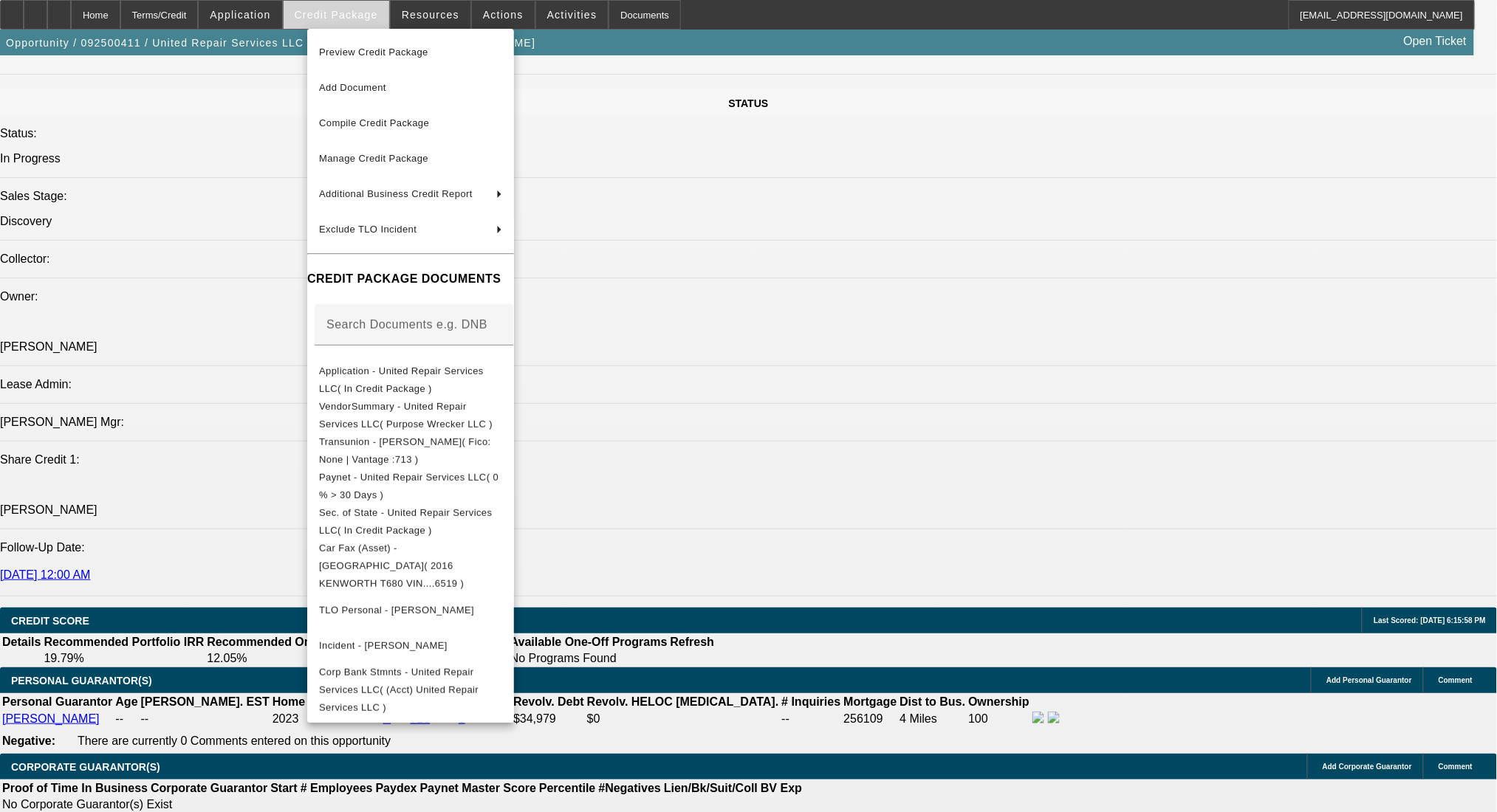
click at [370, 24] on div at bounding box center [748, 406] width 1497 height 812
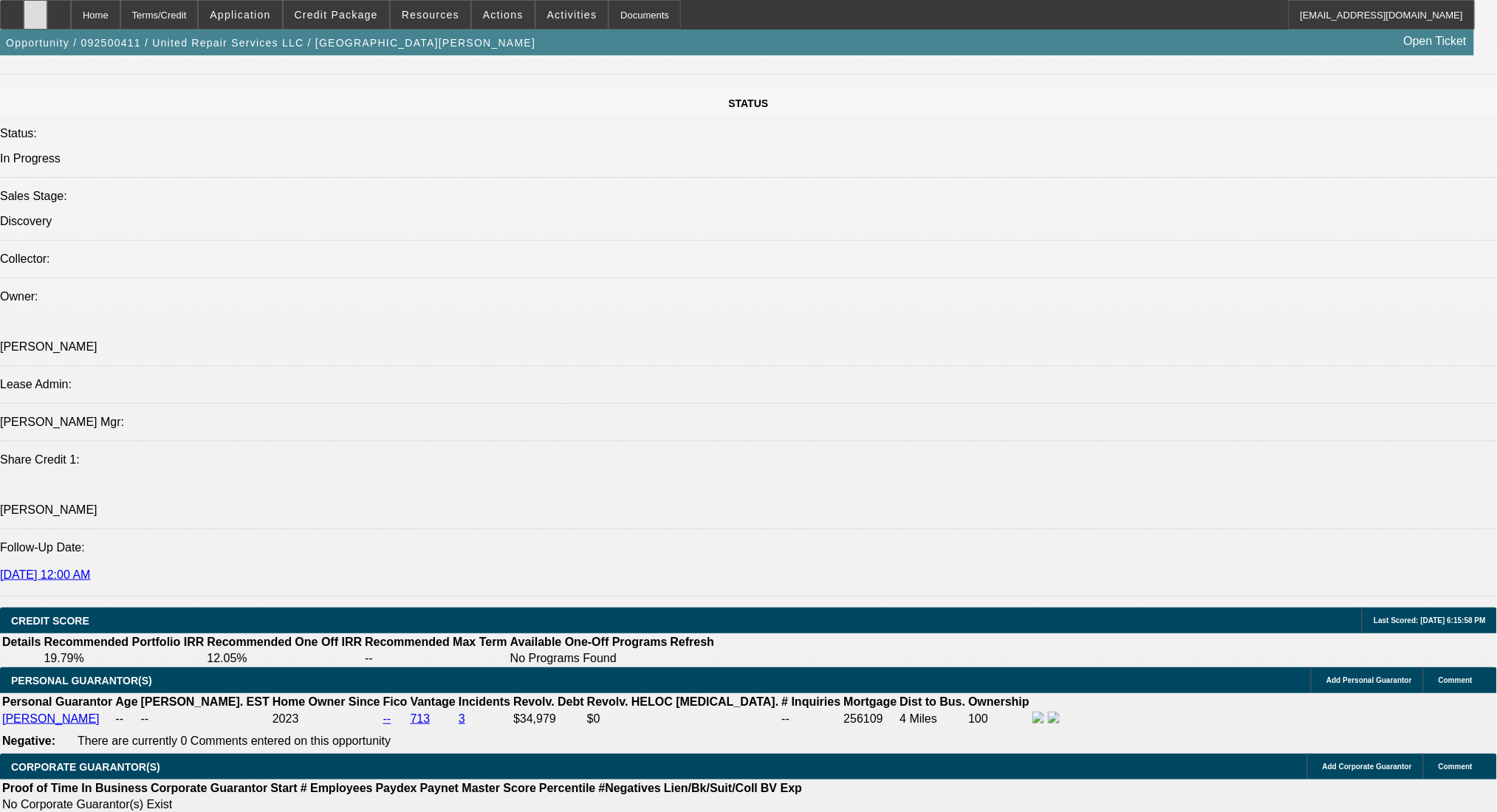
click at [47, 18] on div at bounding box center [35, 15] width 24 height 29
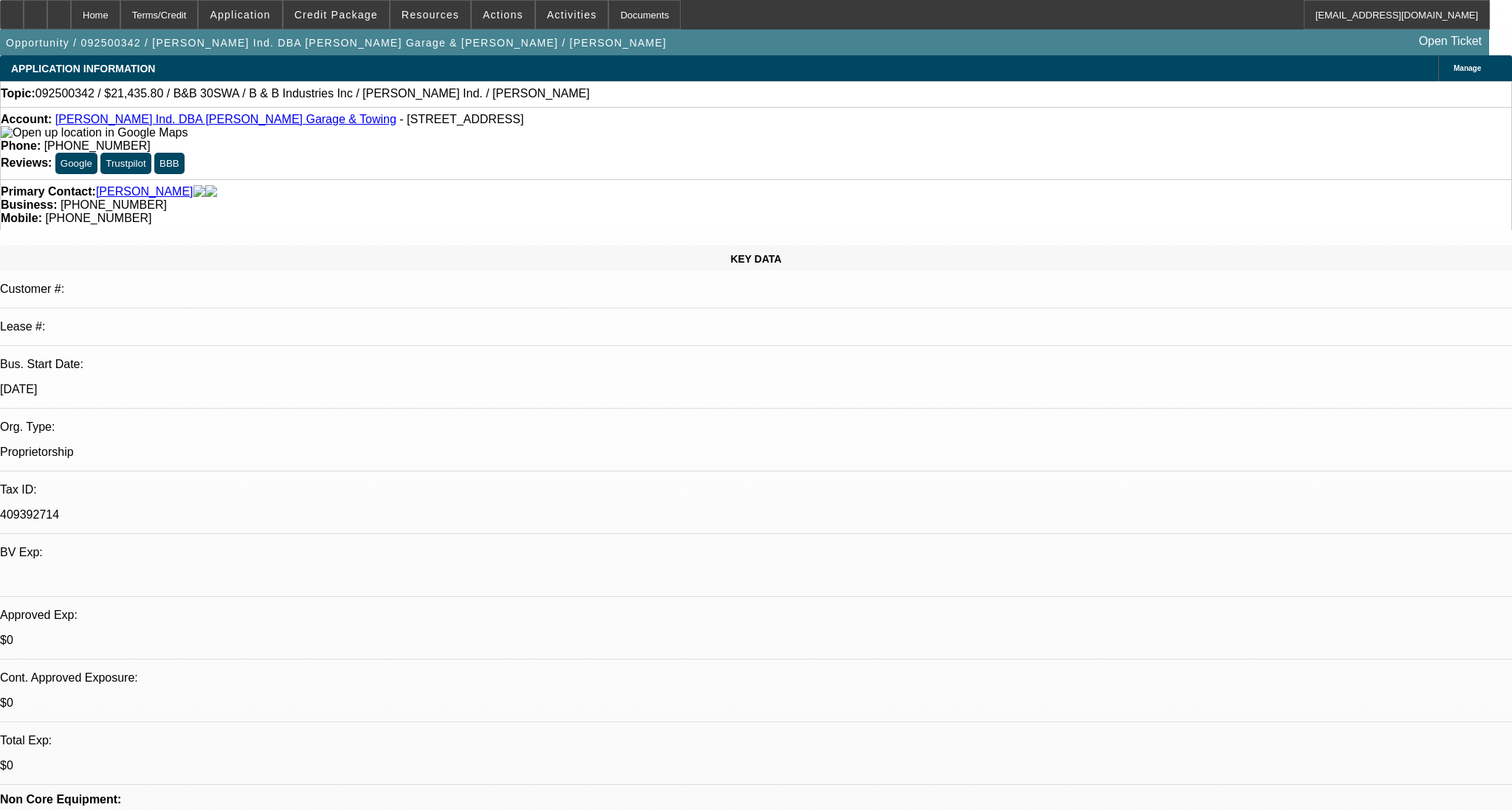
select select "0"
select select "6"
select select "0"
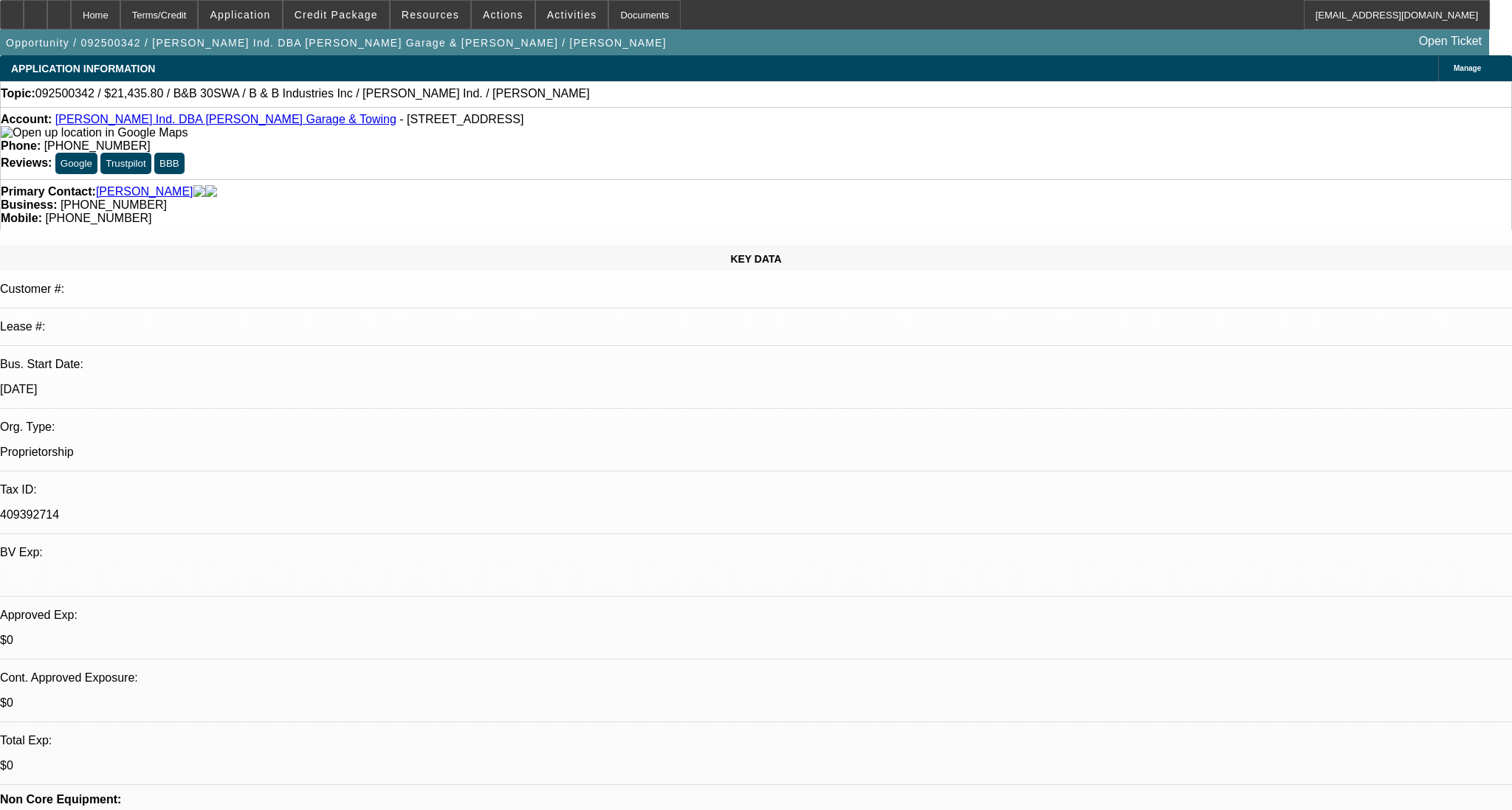
select select "0"
select select "6"
select select "0"
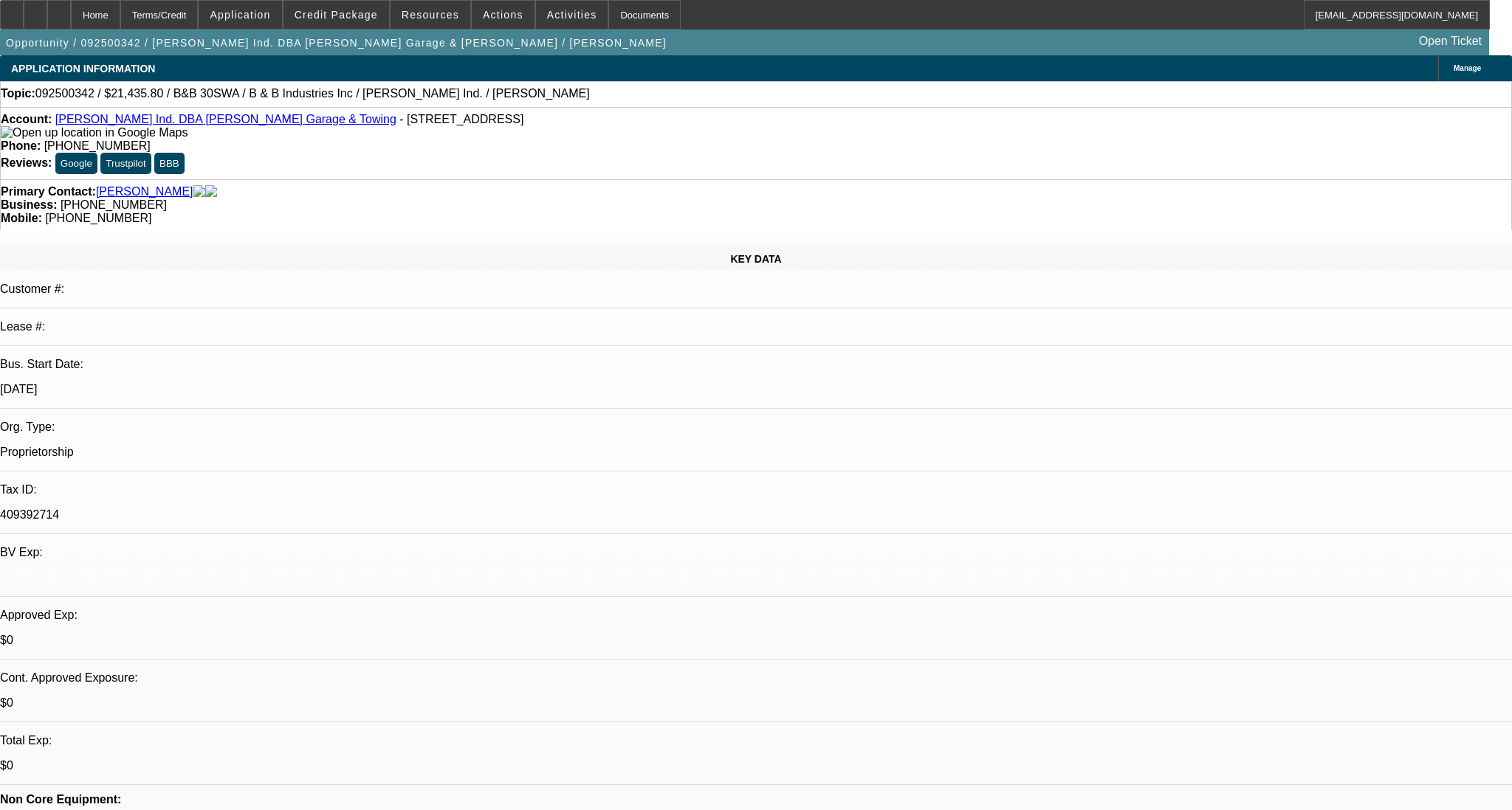
select select "0"
select select "6"
select select "0"
select select "2"
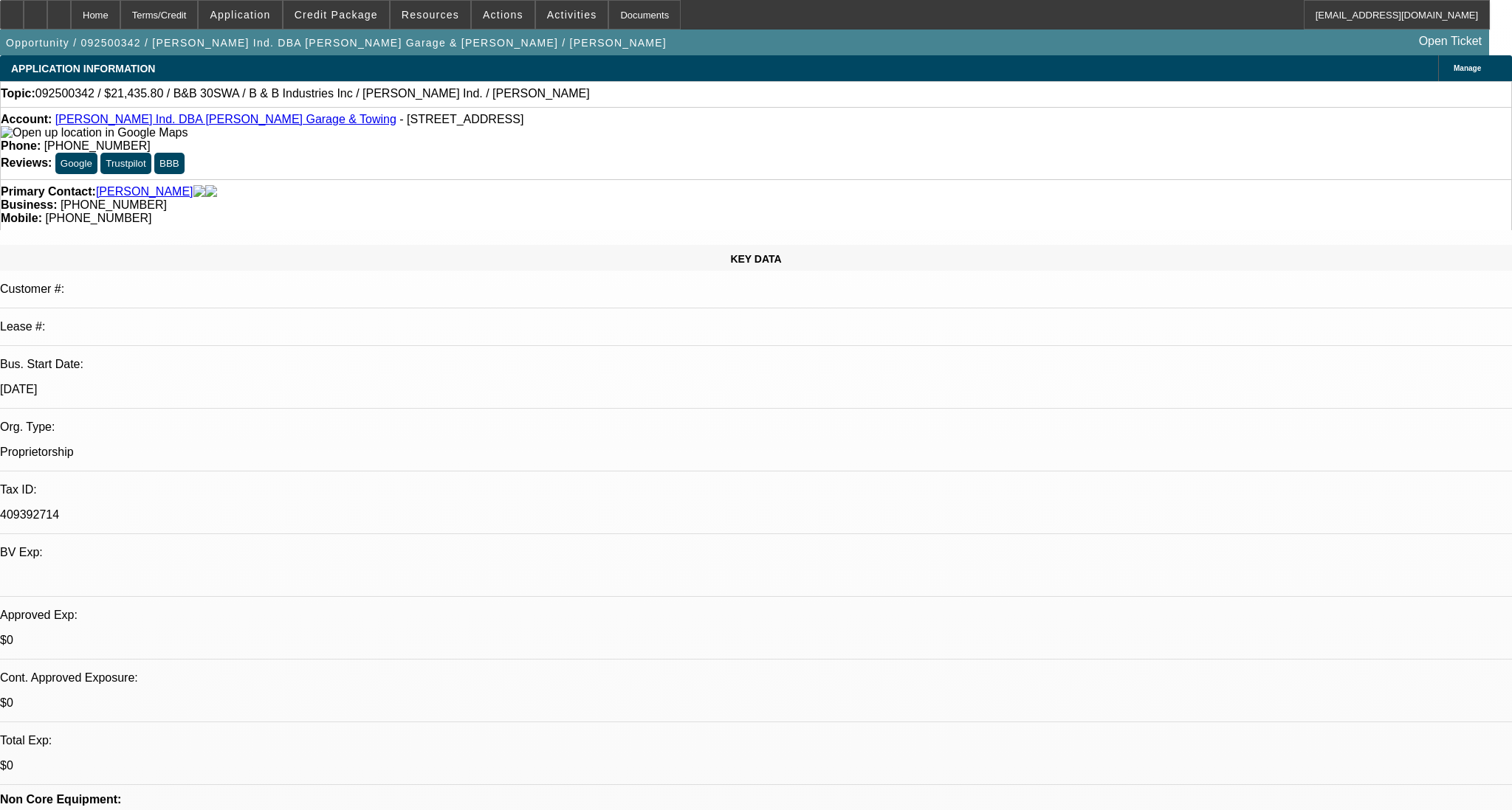
select select "0"
select select "6"
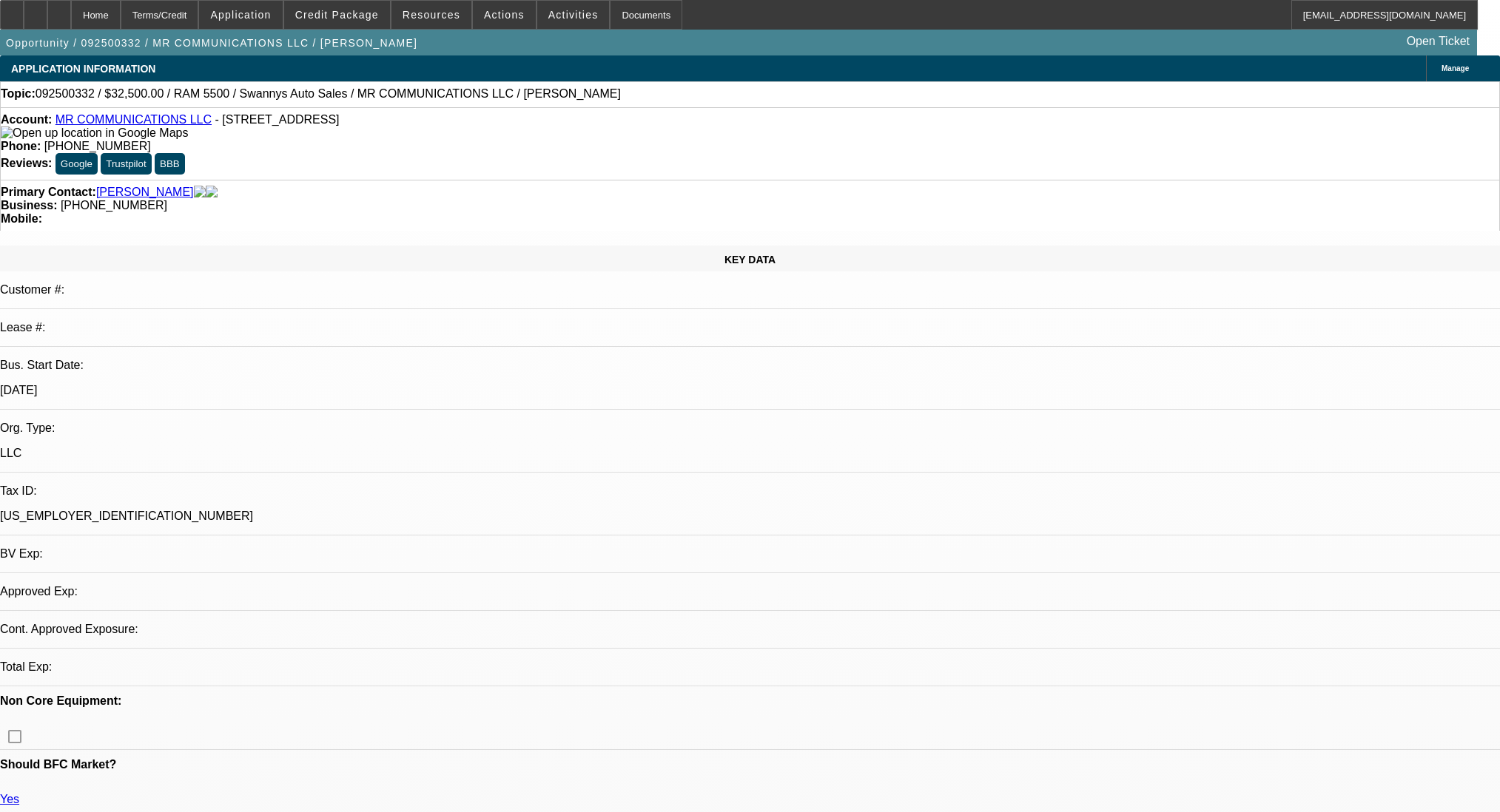
select select "0"
select select "2"
select select "0"
select select "6"
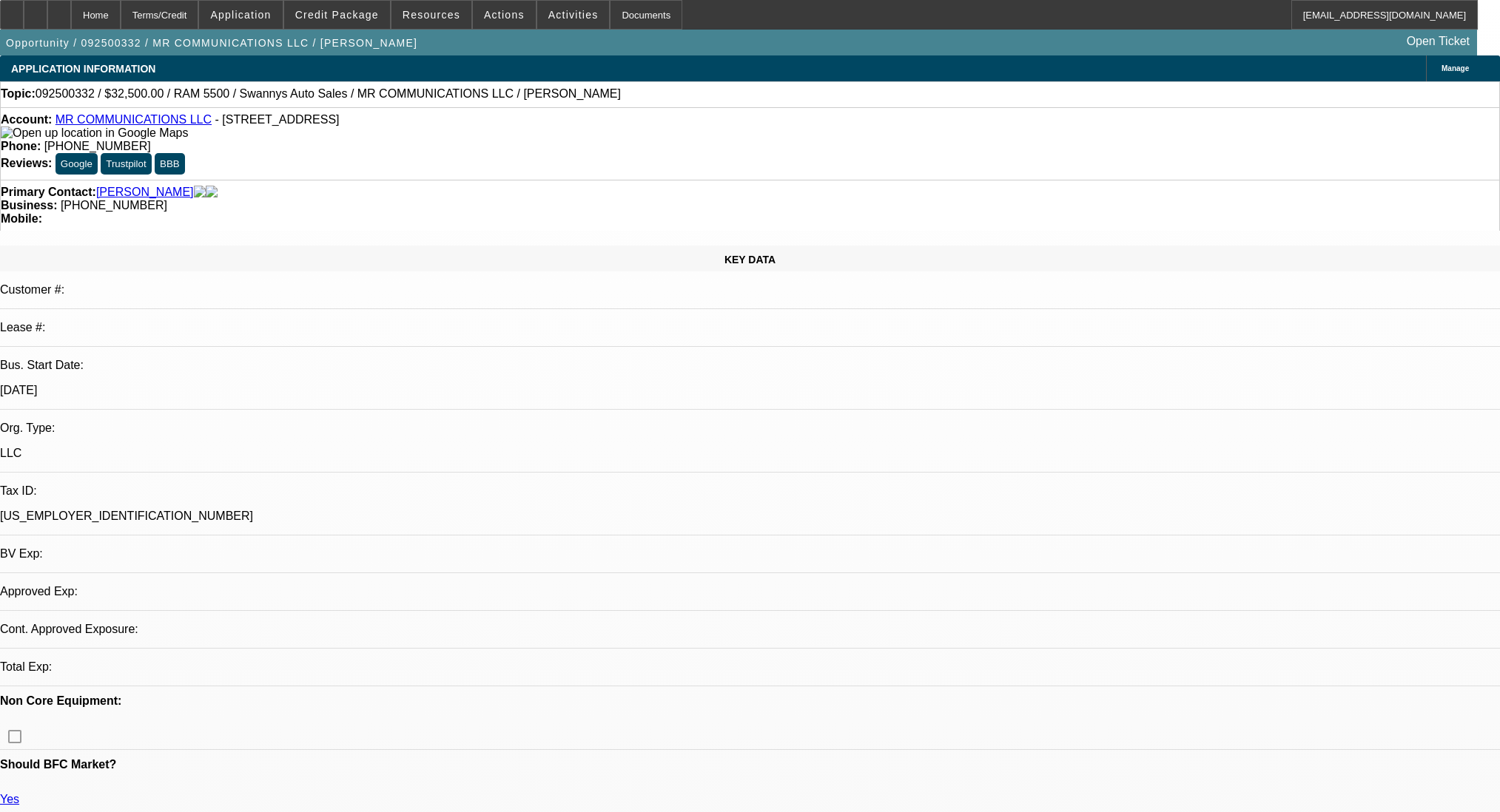
select select "0"
select select "2"
select select "0"
select select "6"
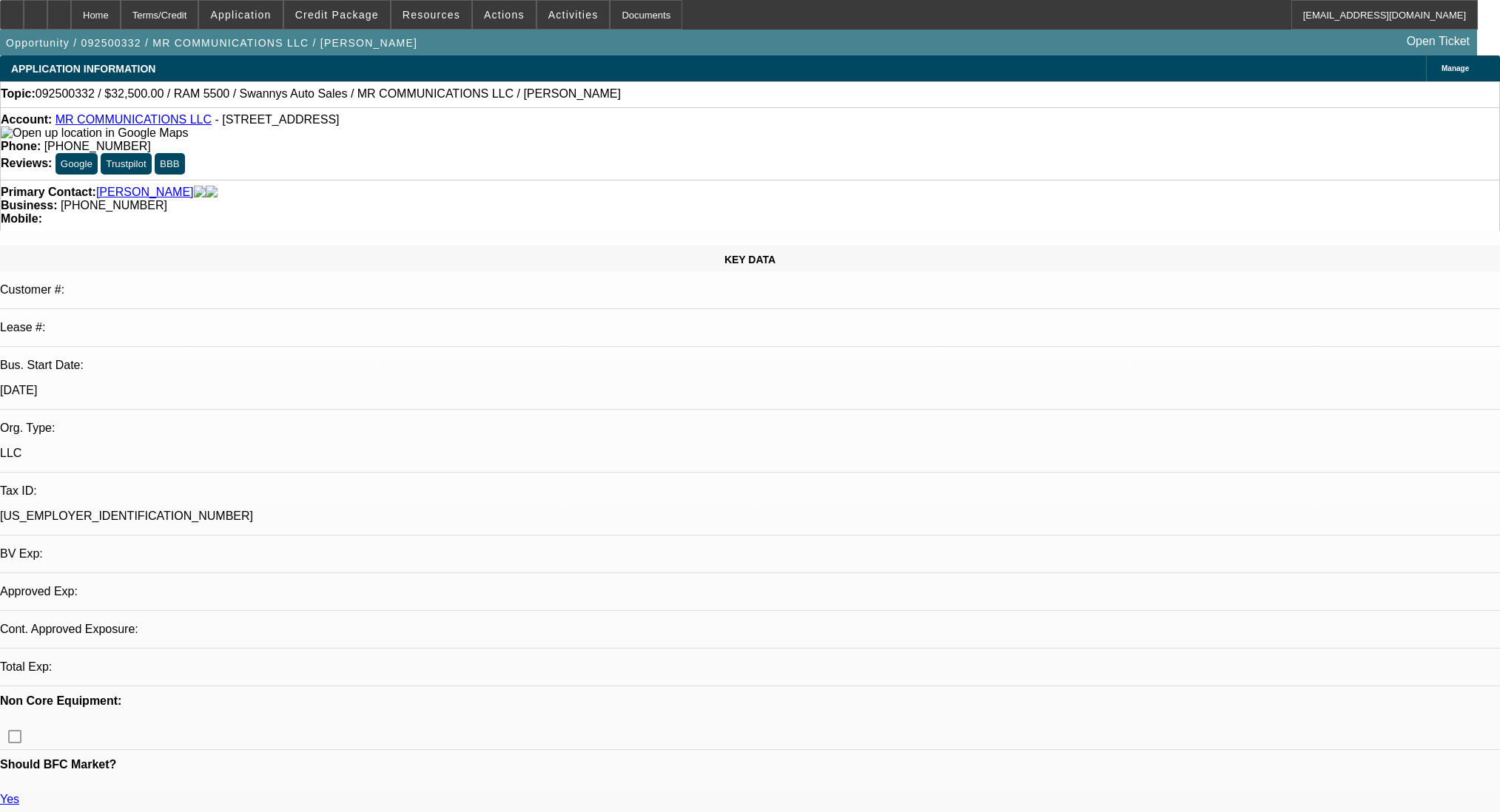
select select "0"
select select "2"
select select "0"
select select "6"
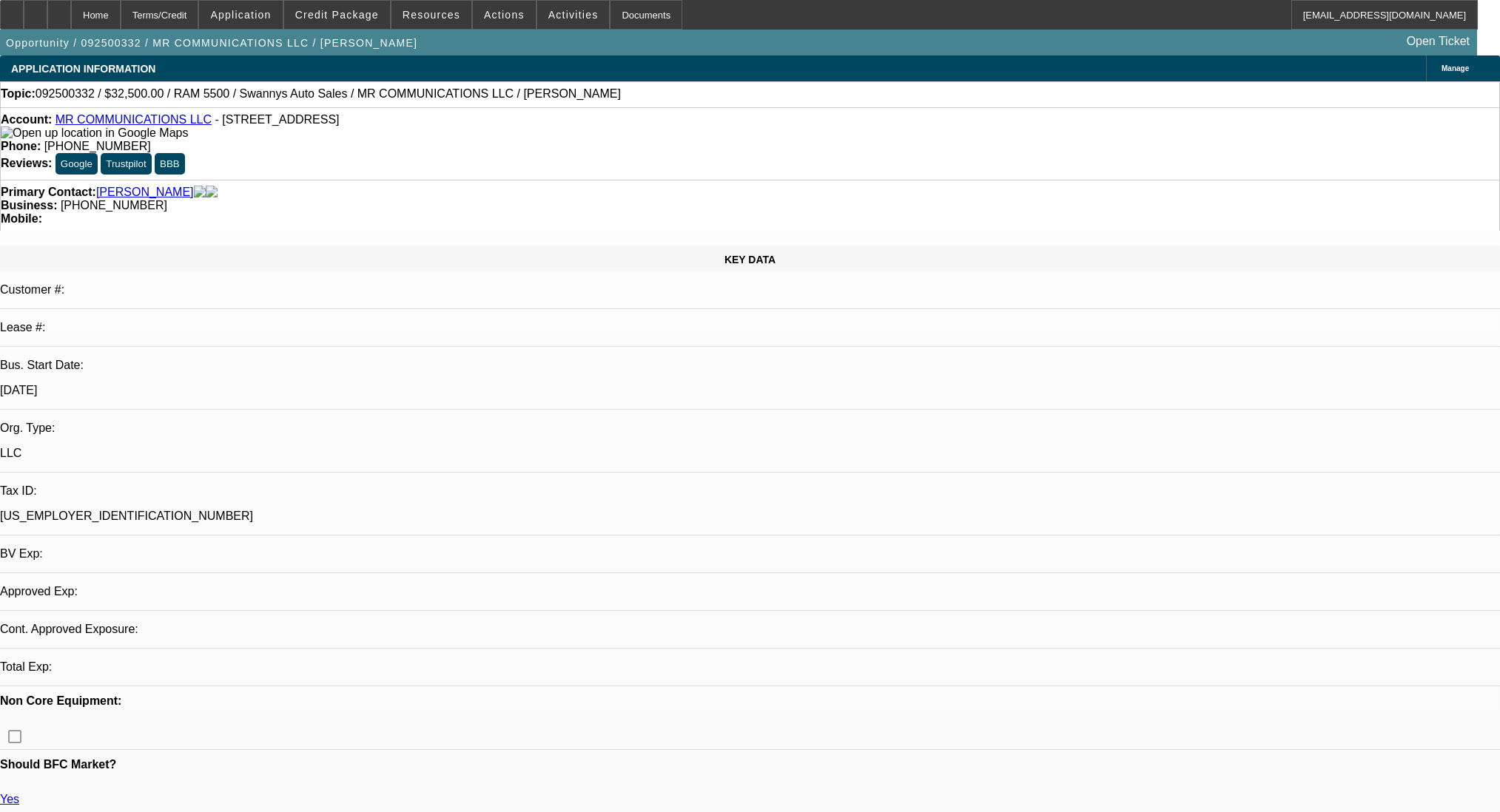
select select "0"
select select "2"
select select "0"
select select "6"
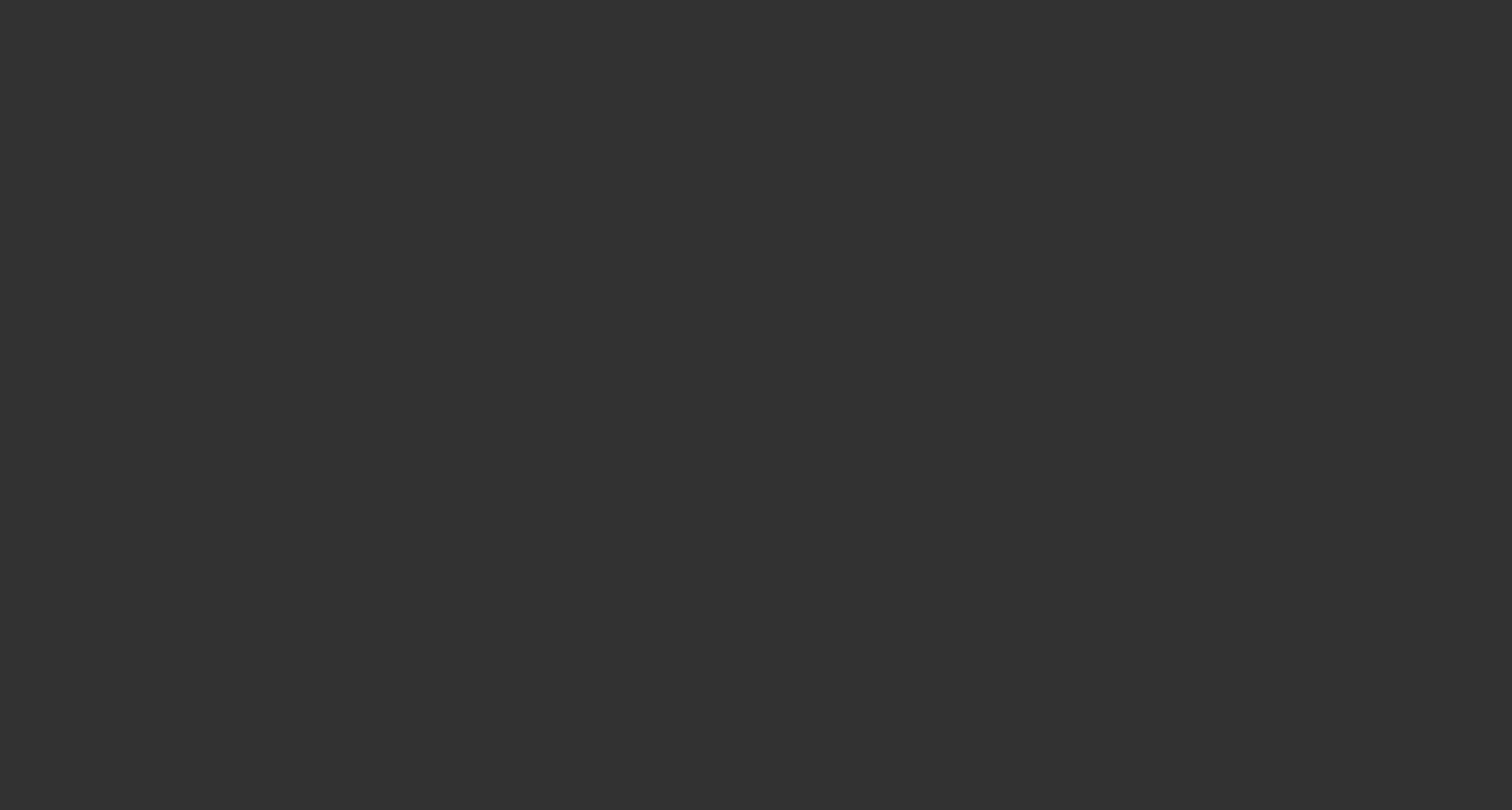
select select "0"
select select "2"
select select "0"
select select "6"
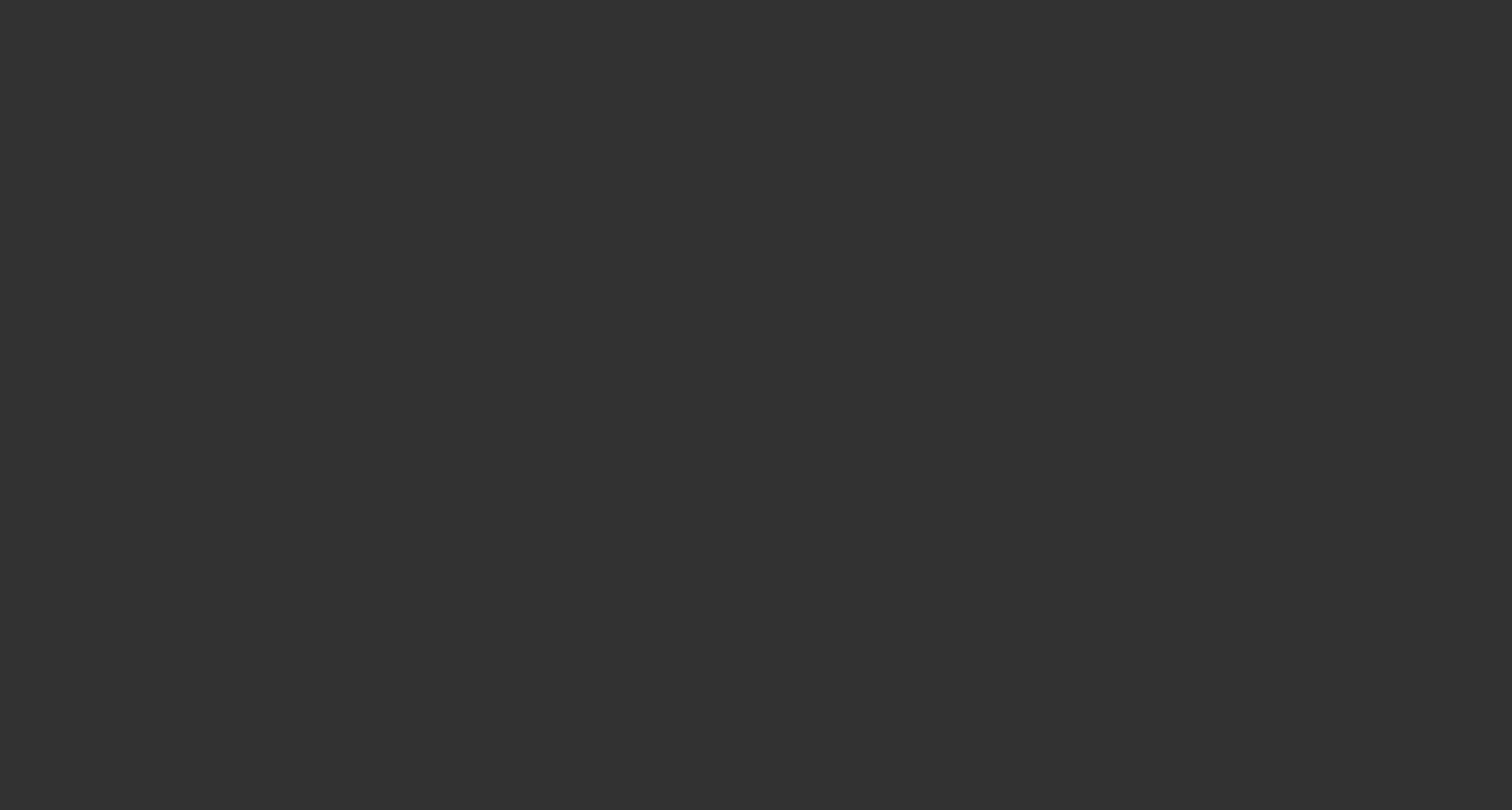
select select "0.2"
select select "2"
select select "0"
select select "6"
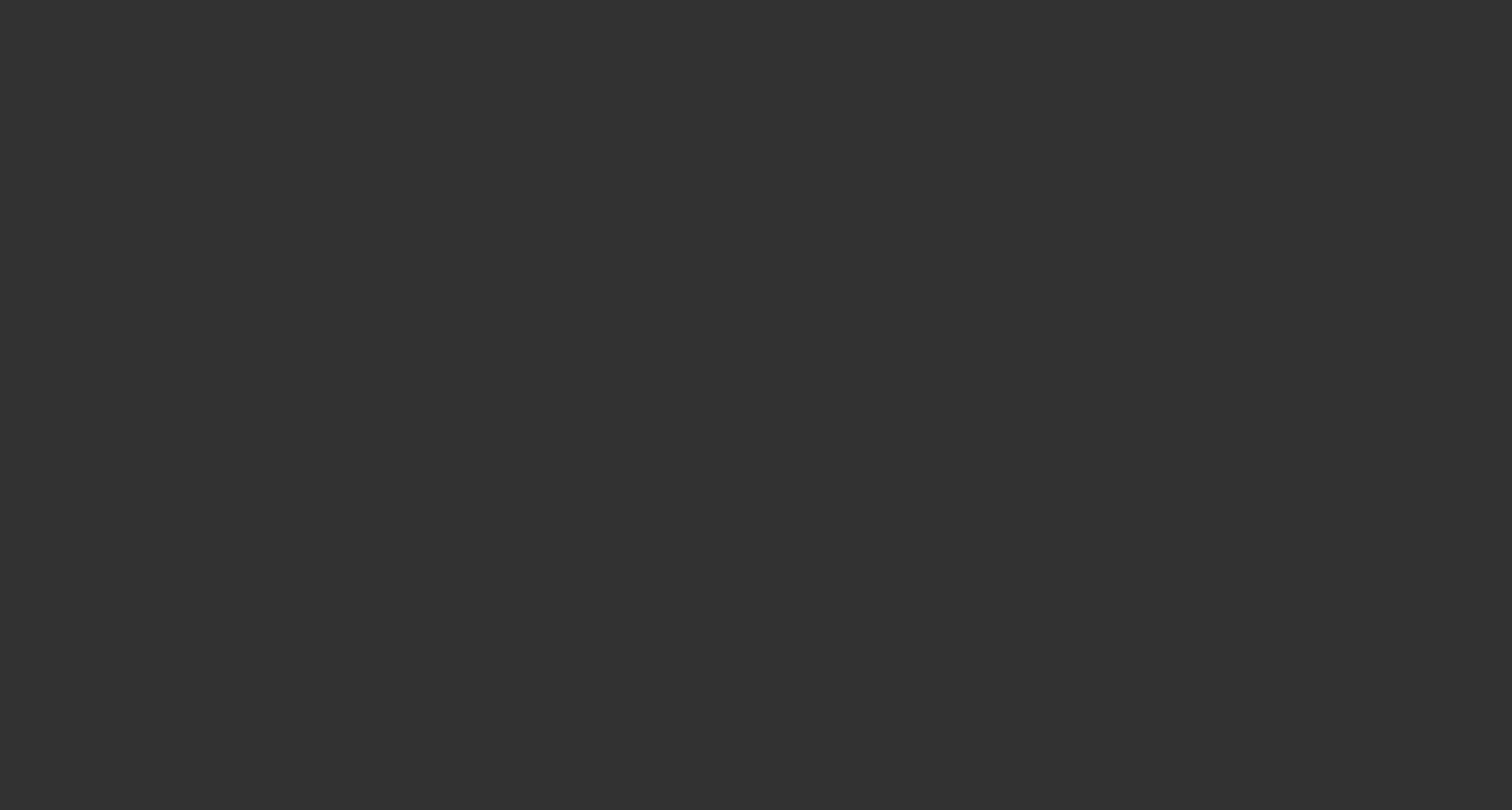
select select "0.2"
select select "2"
select select "0"
select select "6"
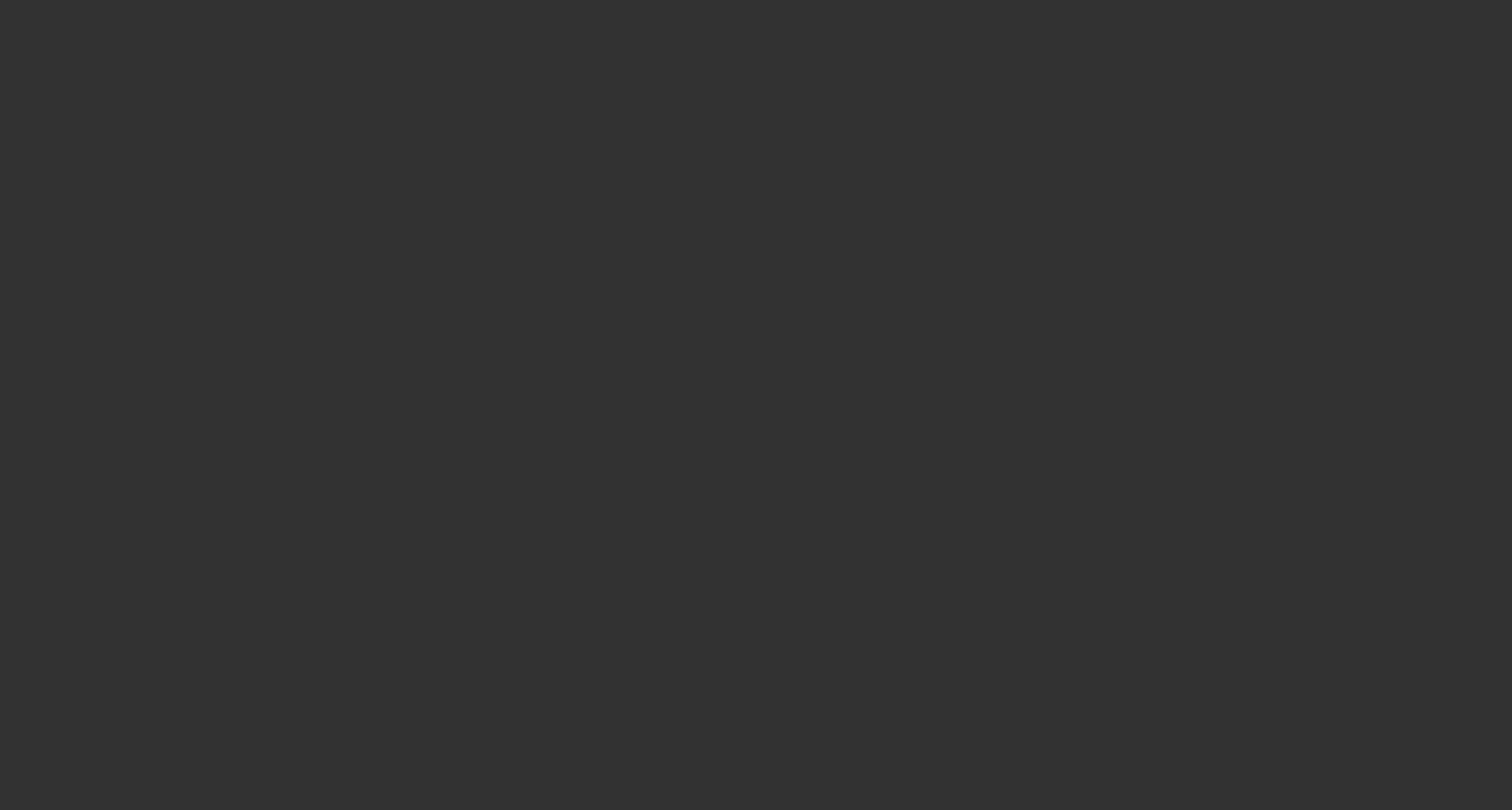
select select "0.2"
select select "2"
select select "0"
select select "6"
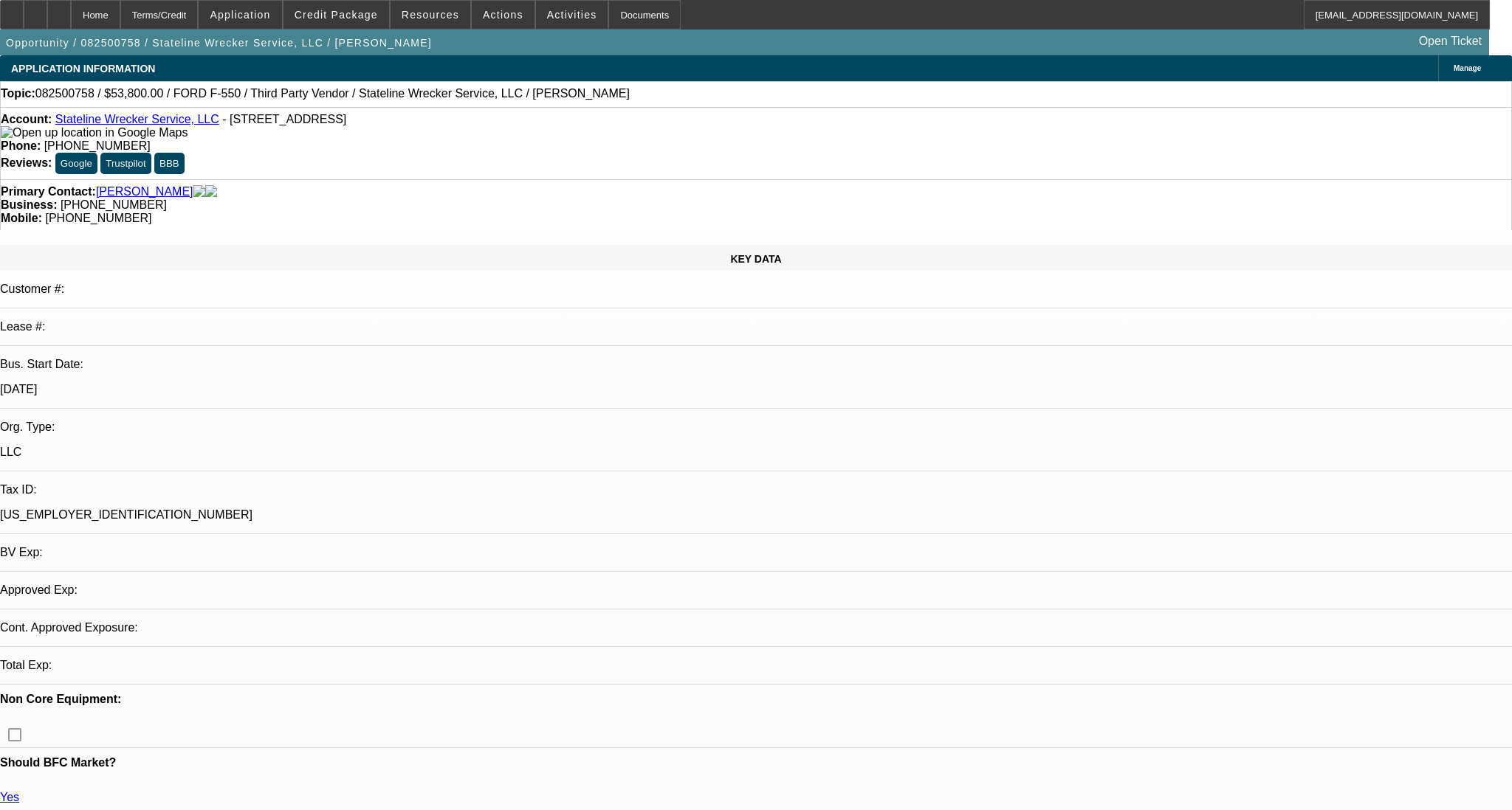
select select "0"
select select "2"
select select "0.1"
select select "4"
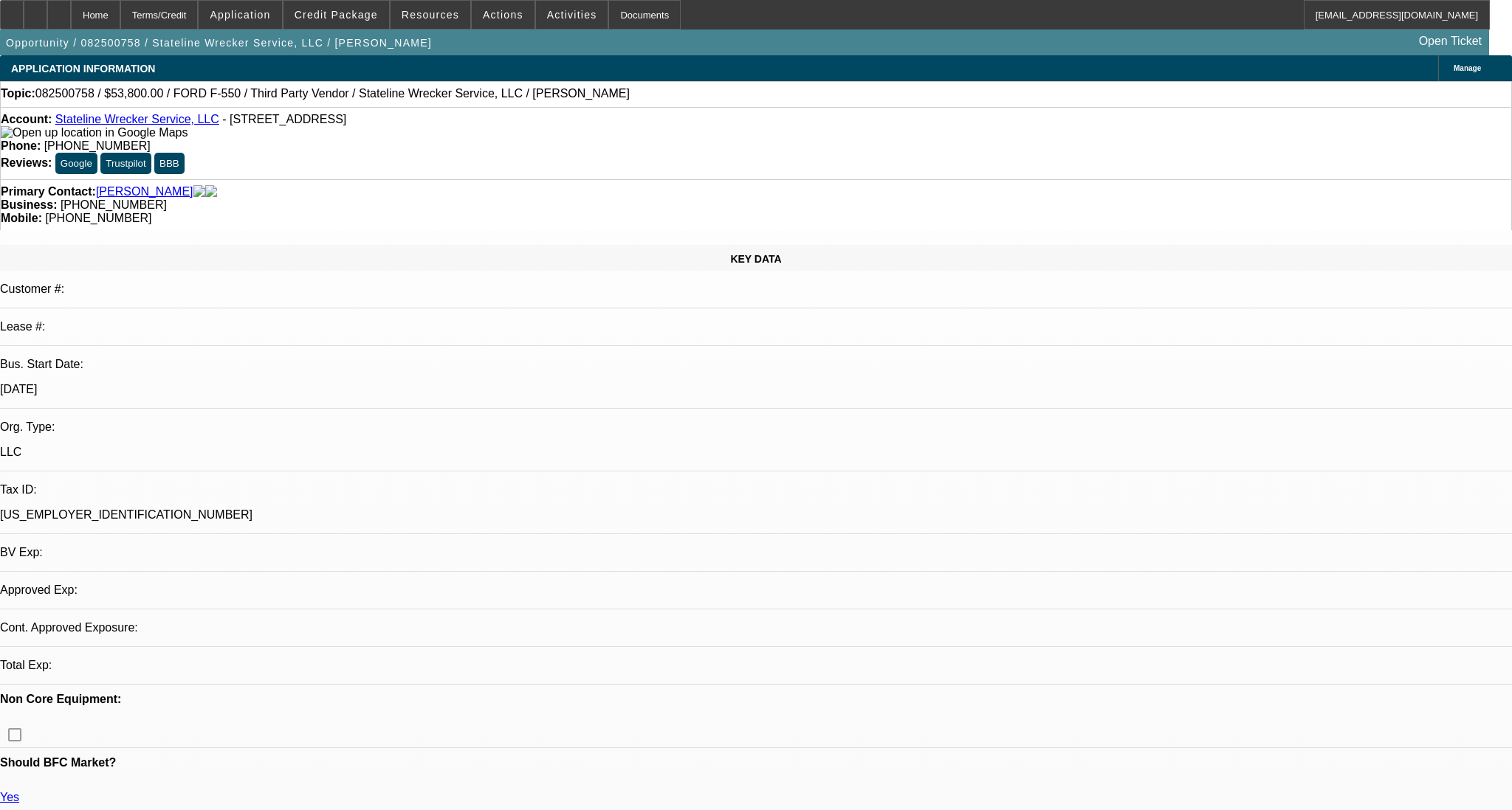
select select "0"
select select "2"
select select "0.1"
select select "4"
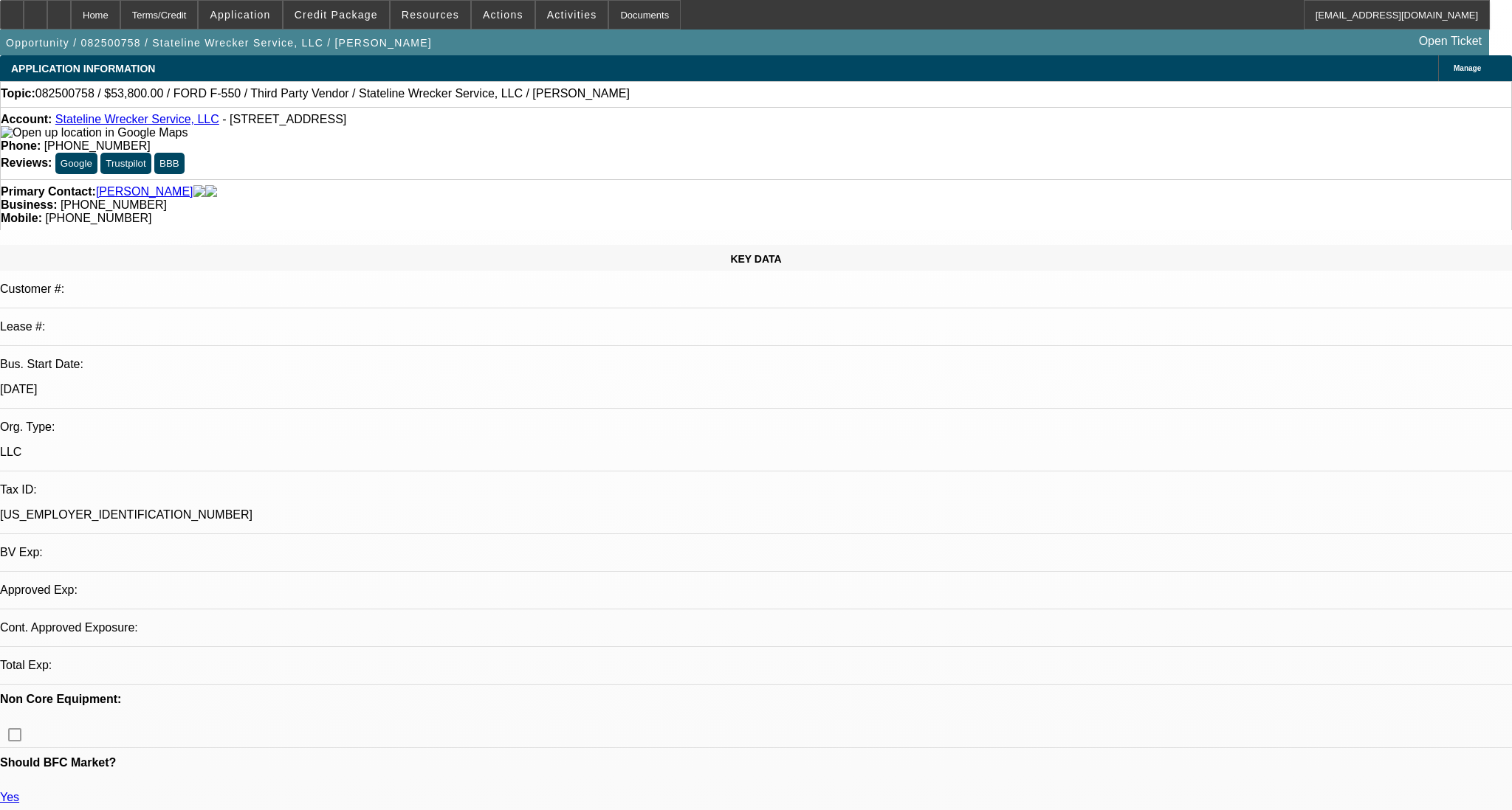
select select "0"
select select "2"
select select "0.1"
select select "4"
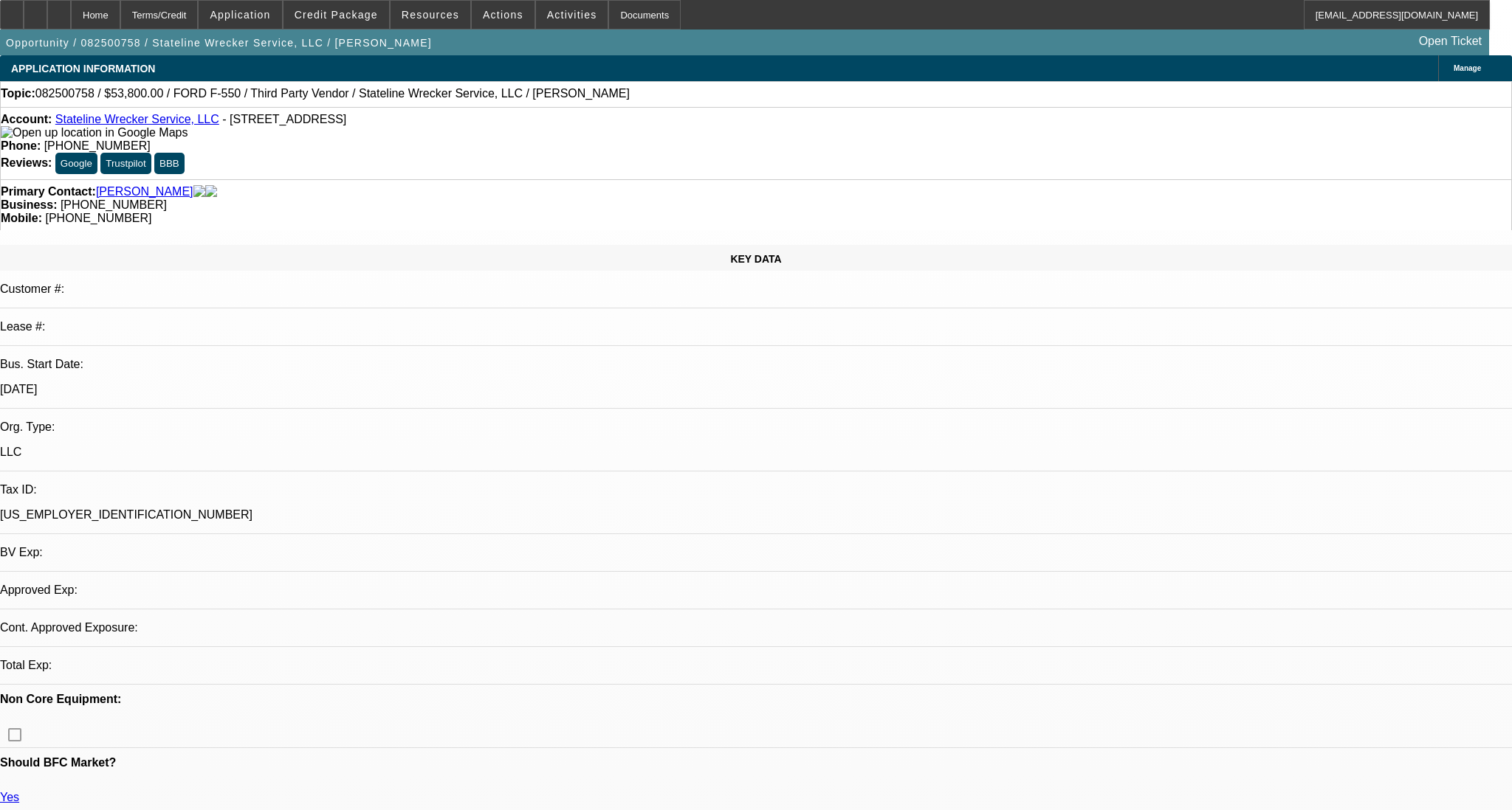
select select "0"
select select "2"
select select "0.1"
select select "4"
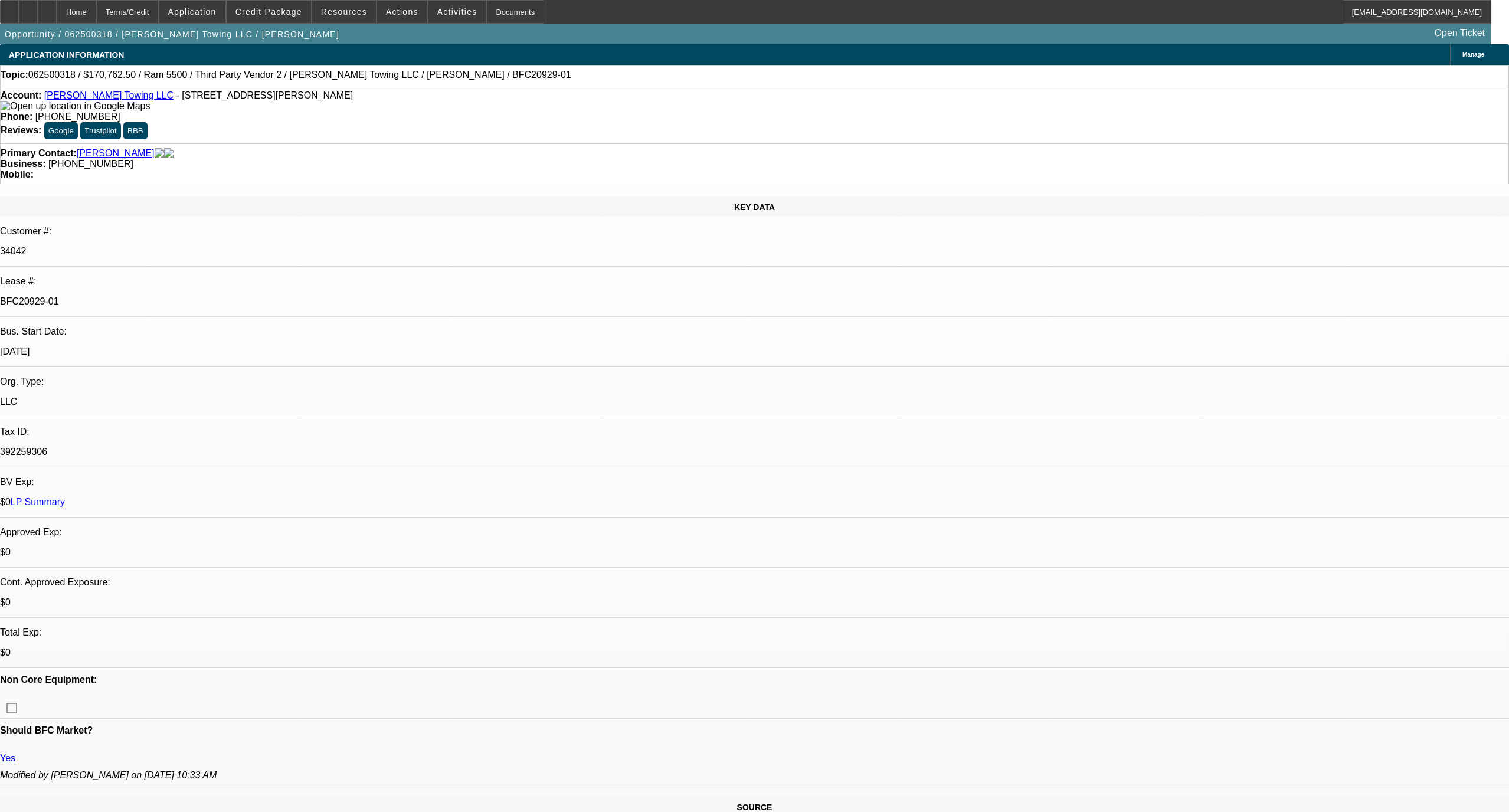
select select "0"
select select "2"
select select "0"
select select "6"
select select "0"
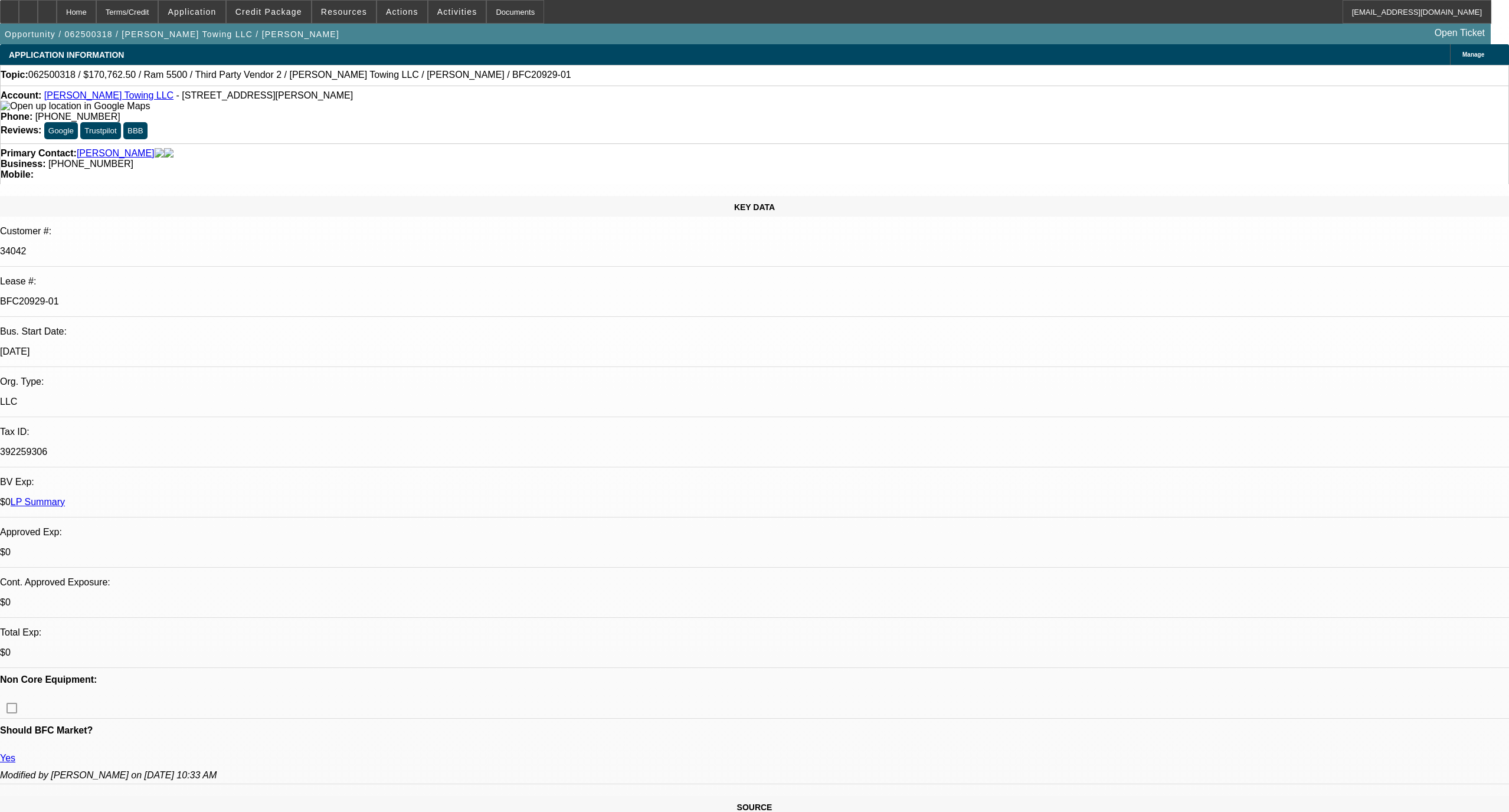
select select "2"
select select "0"
select select "6"
select select "0"
select select "2"
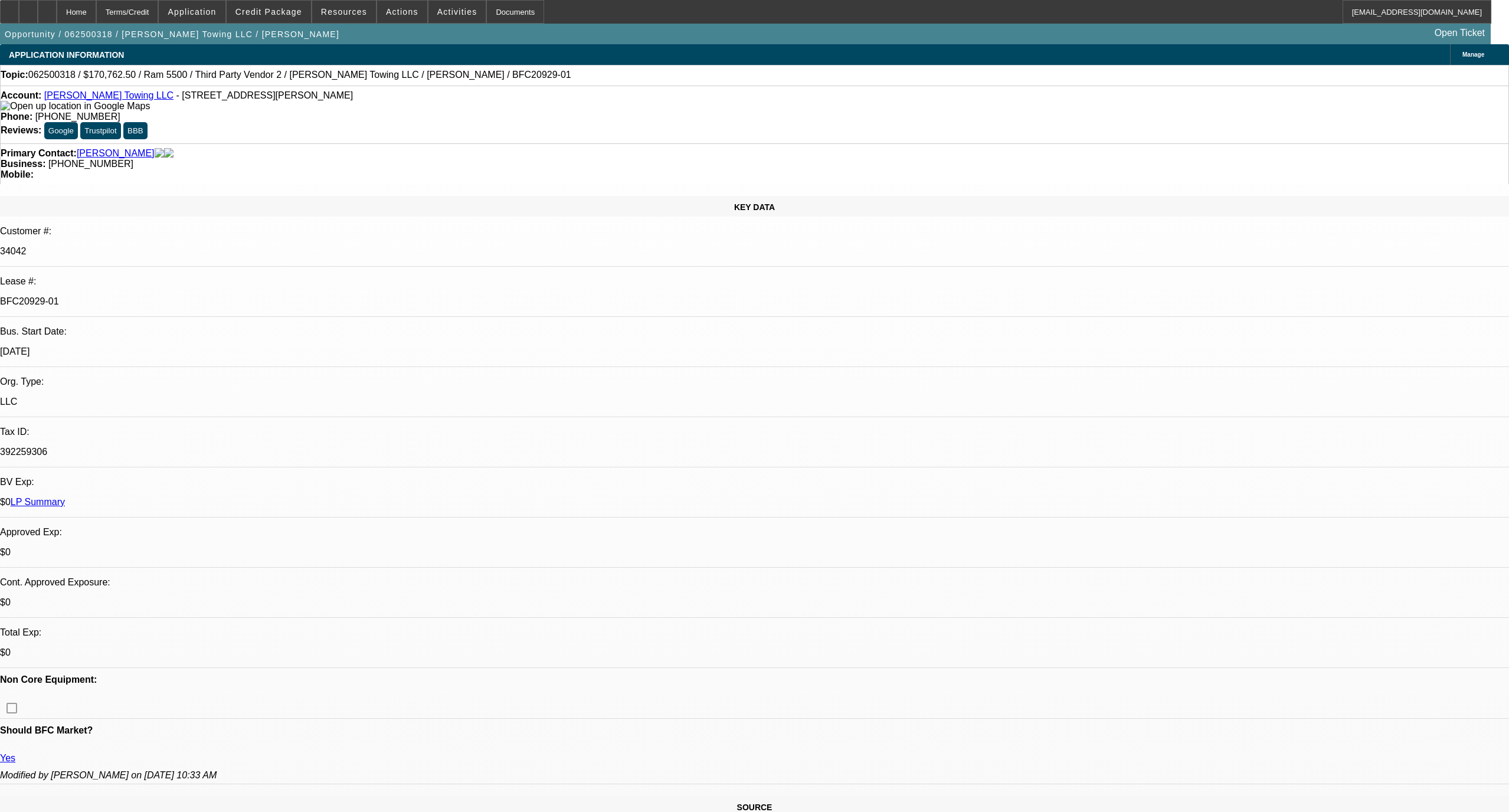
select select "0"
select select "6"
select select "0"
select select "2"
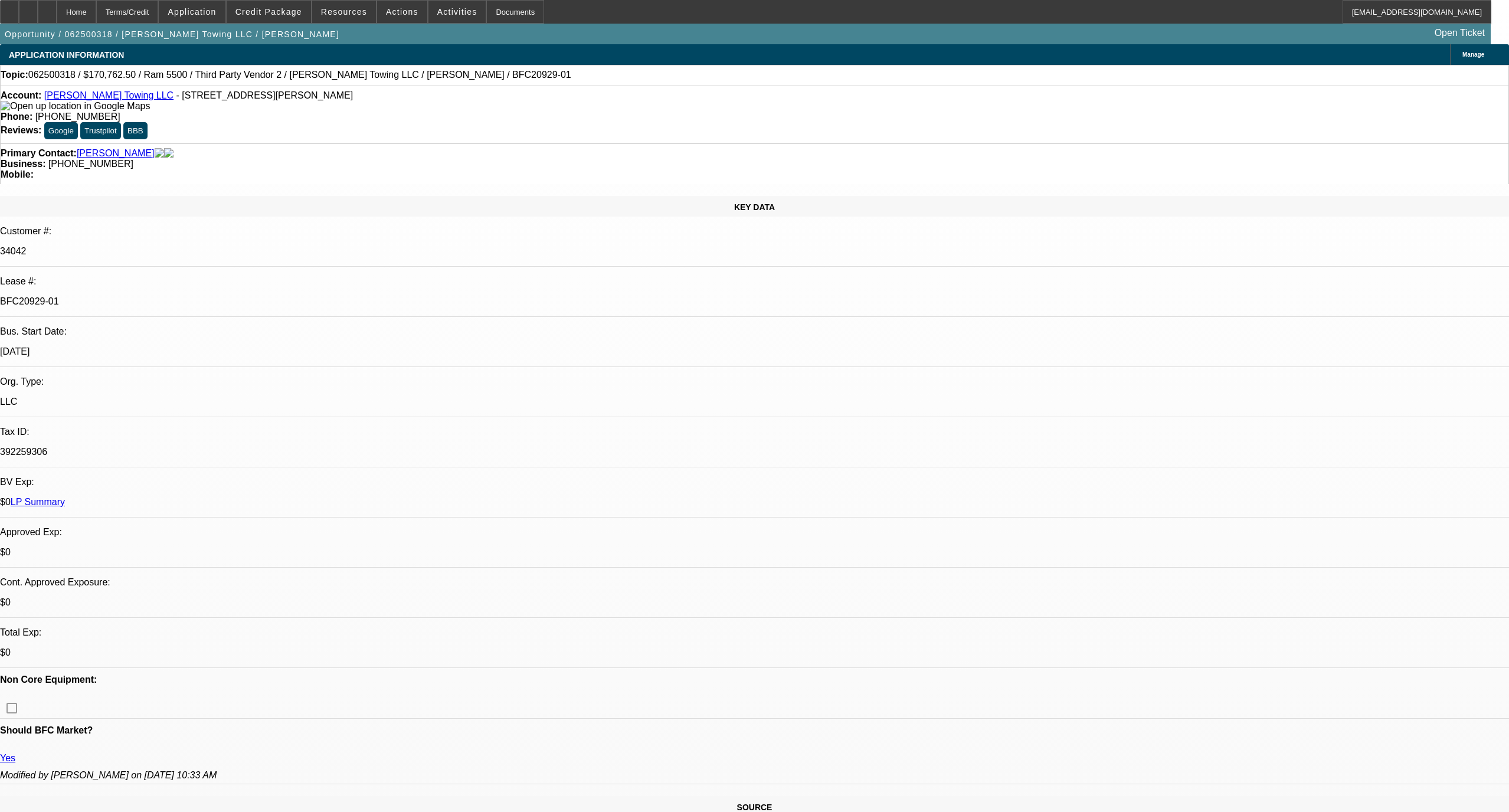
select select "0"
select select "6"
select select "0"
select select "0.1"
select select "4"
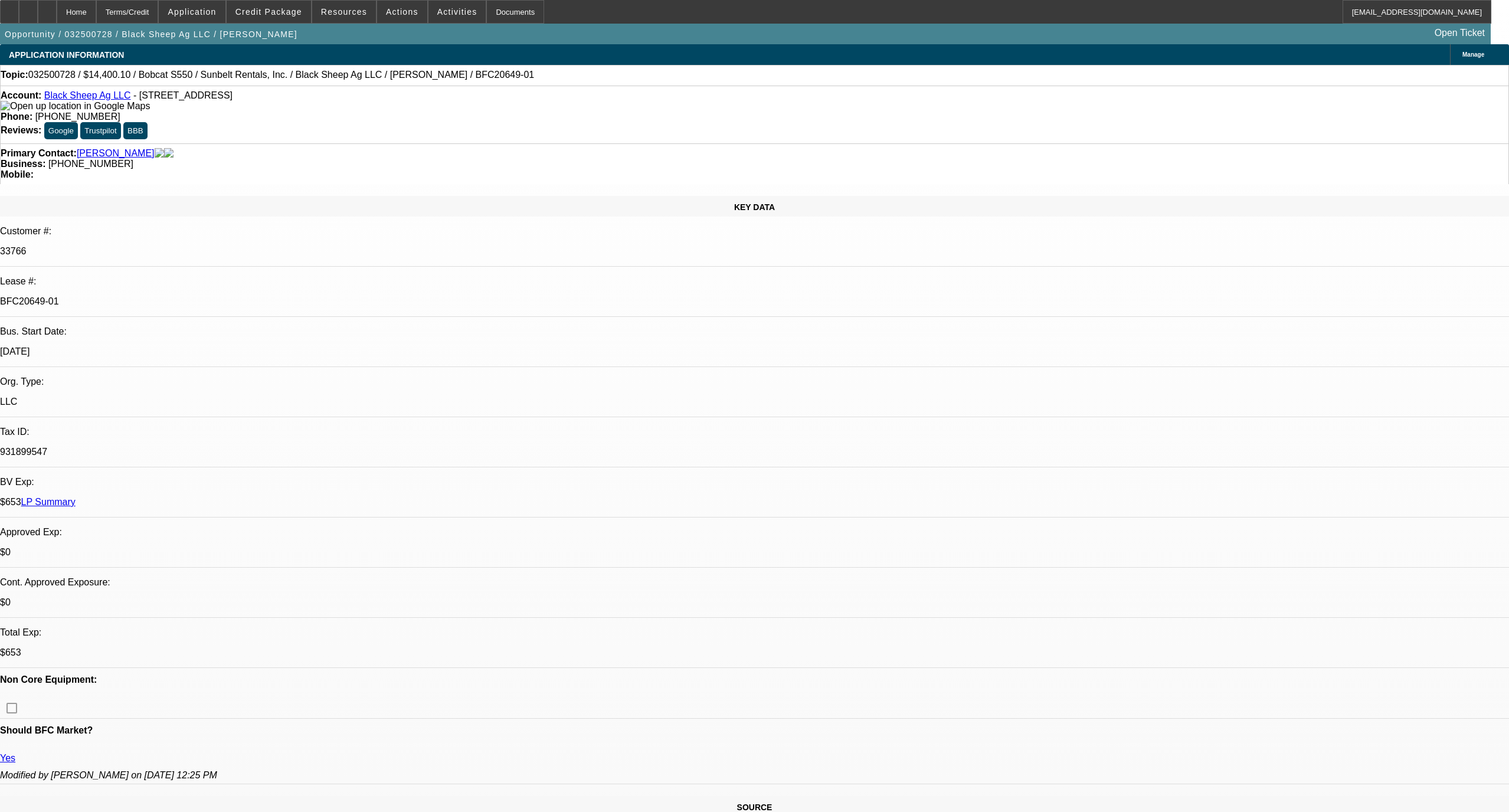
select select "0"
select select "0.1"
select select "4"
select select "0"
select select "0.1"
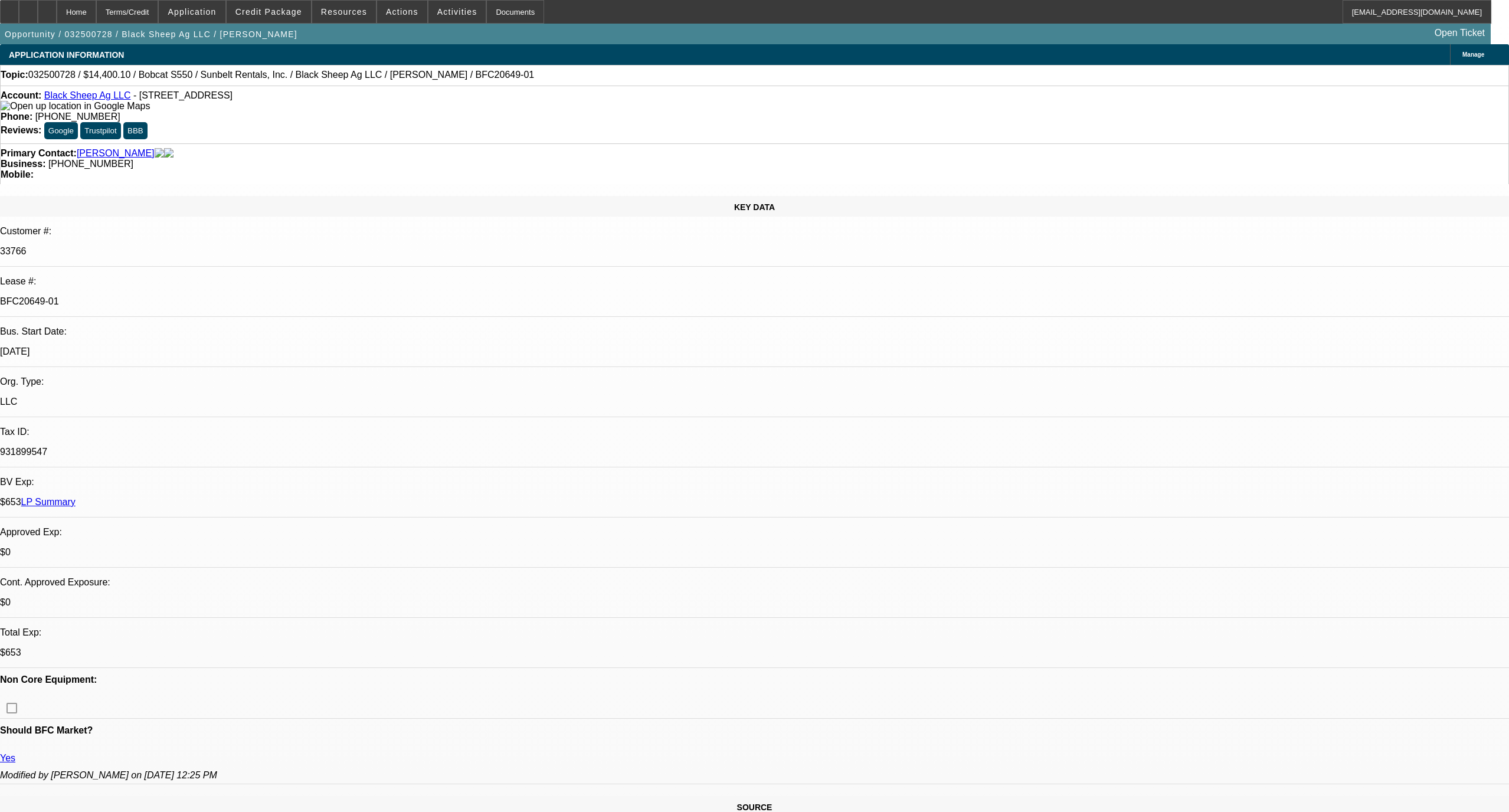
select select "4"
select select "0"
select select "0.1"
select select "4"
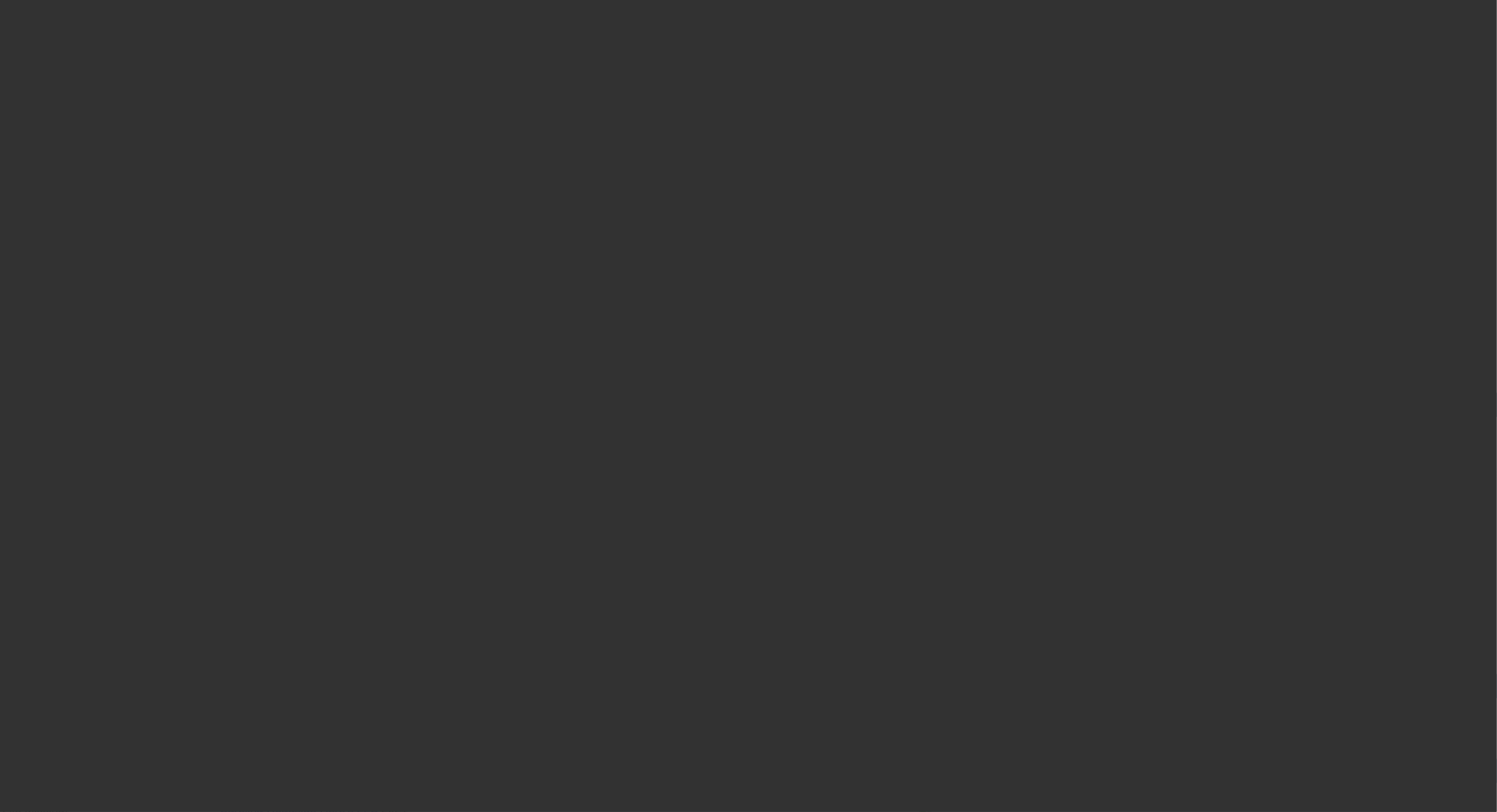
select select "0"
select select "2"
select select "0.1"
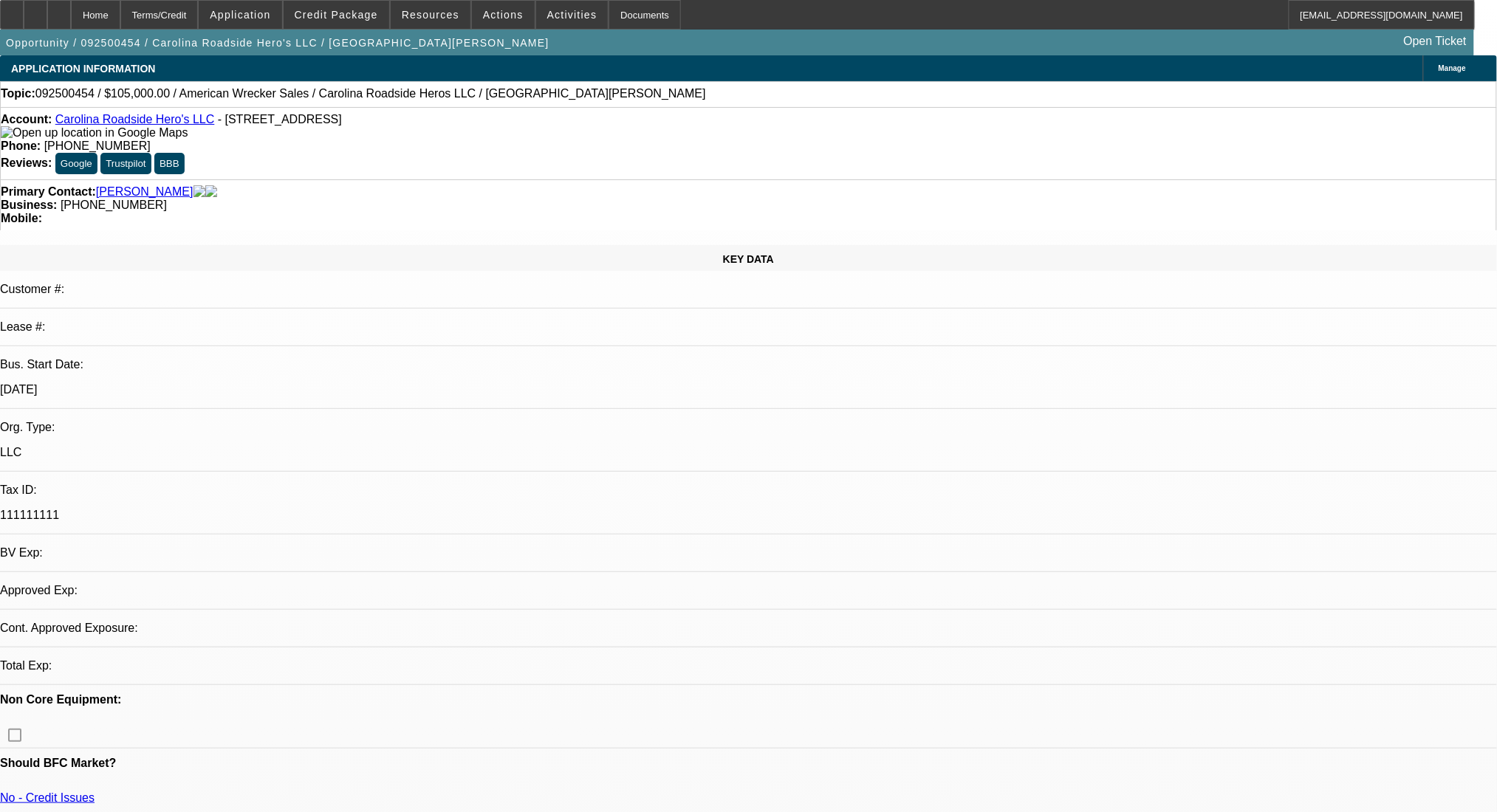
select select "4"
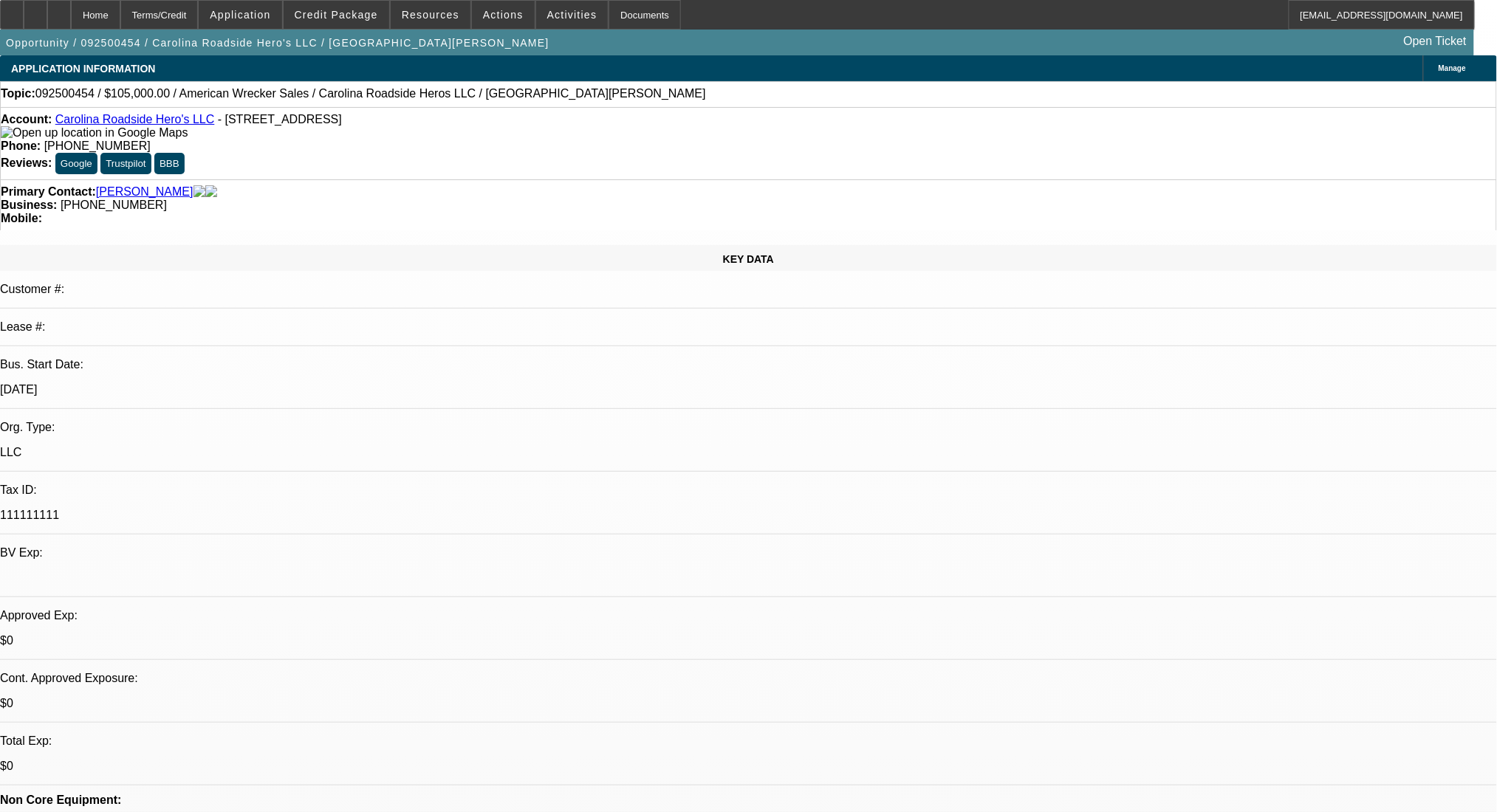
select select "0"
select select "2"
select select "0.1"
select select "1"
select select "2"
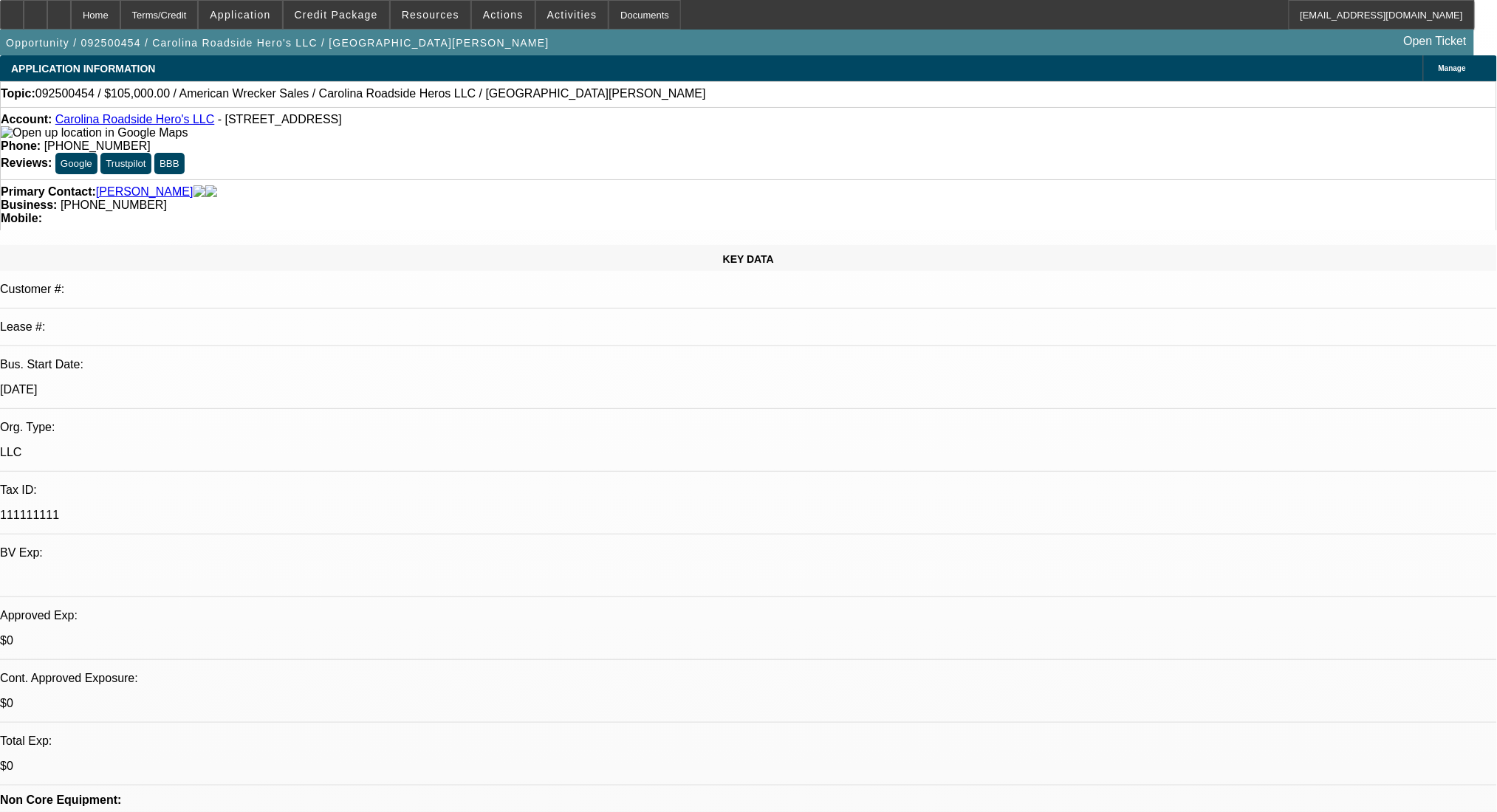
select select "4"
